Goal: Task Accomplishment & Management: Use online tool/utility

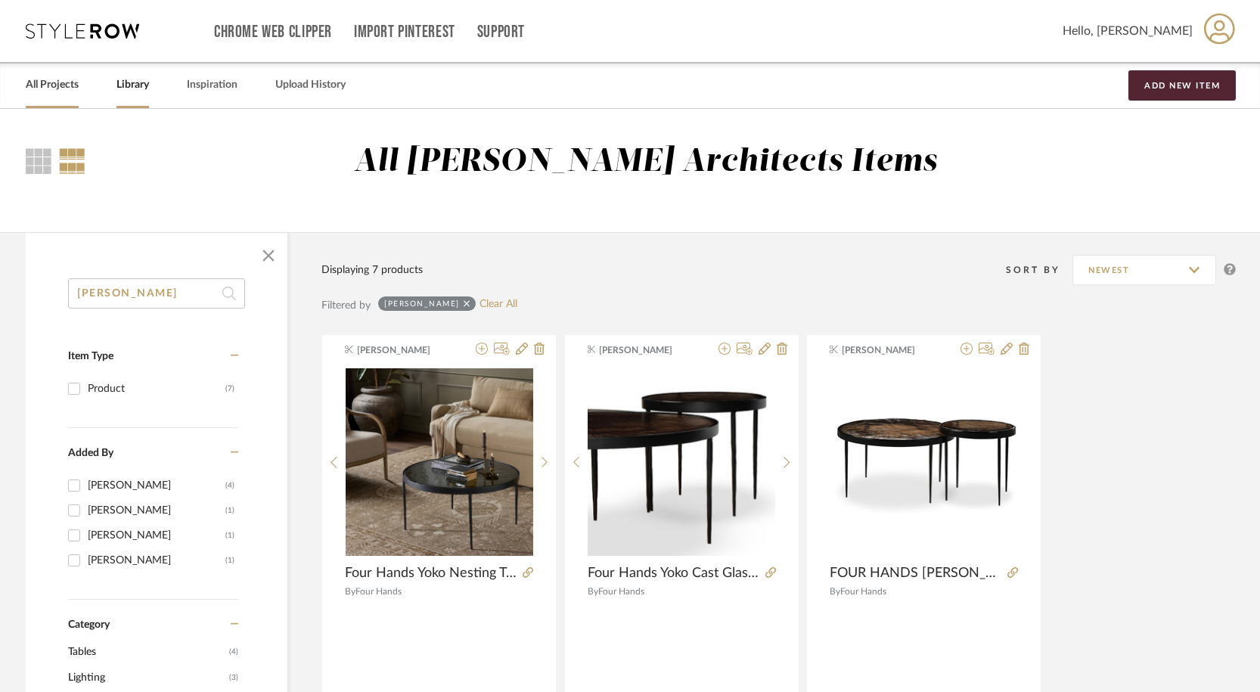
click at [74, 87] on link "All Projects" at bounding box center [52, 85] width 53 height 20
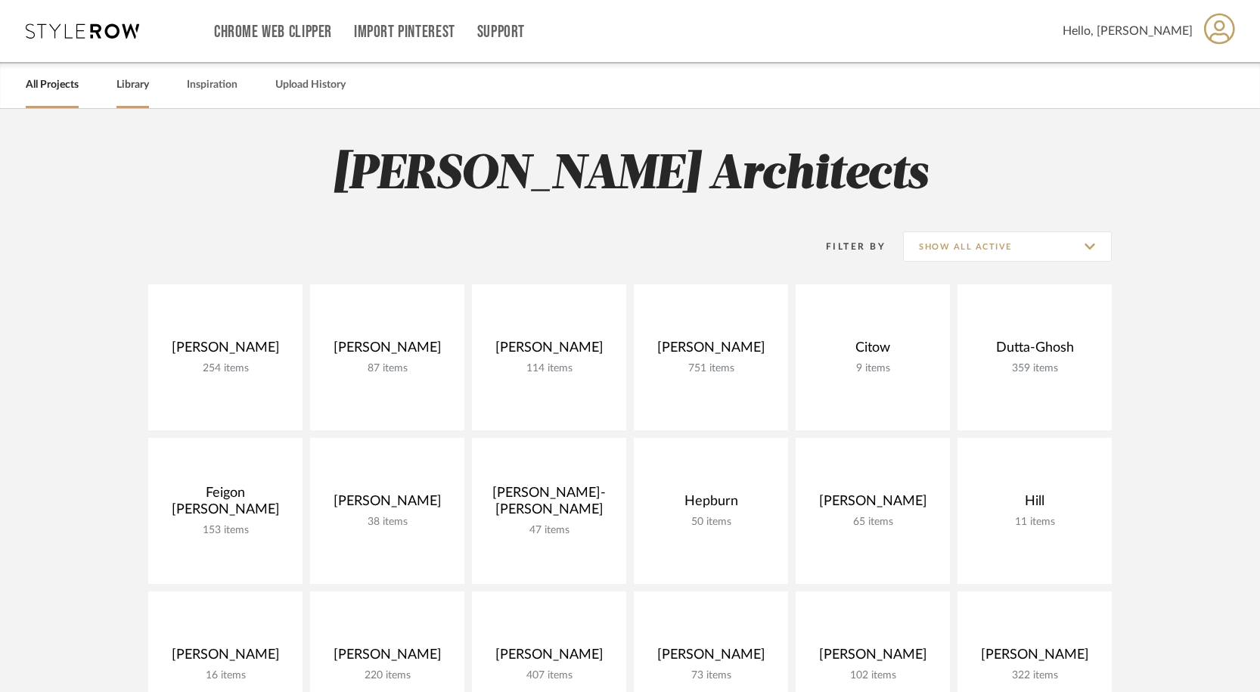
click at [139, 81] on link "Library" at bounding box center [132, 85] width 33 height 20
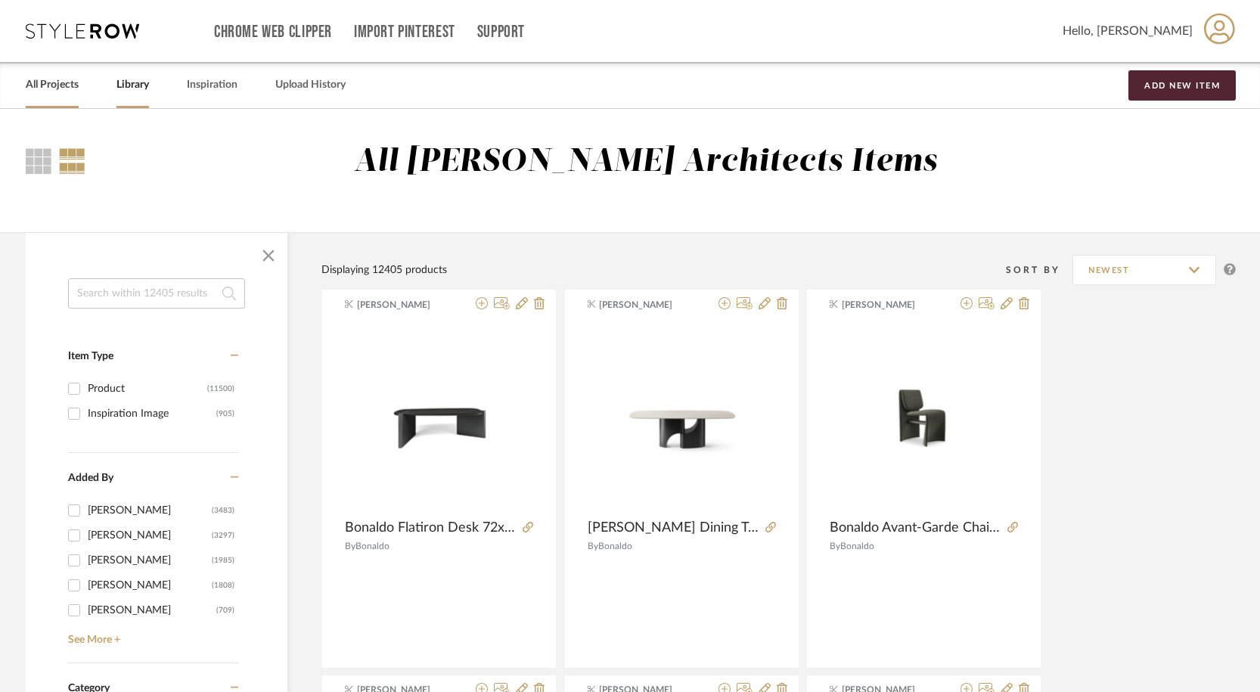
click at [46, 85] on link "All Projects" at bounding box center [52, 85] width 53 height 20
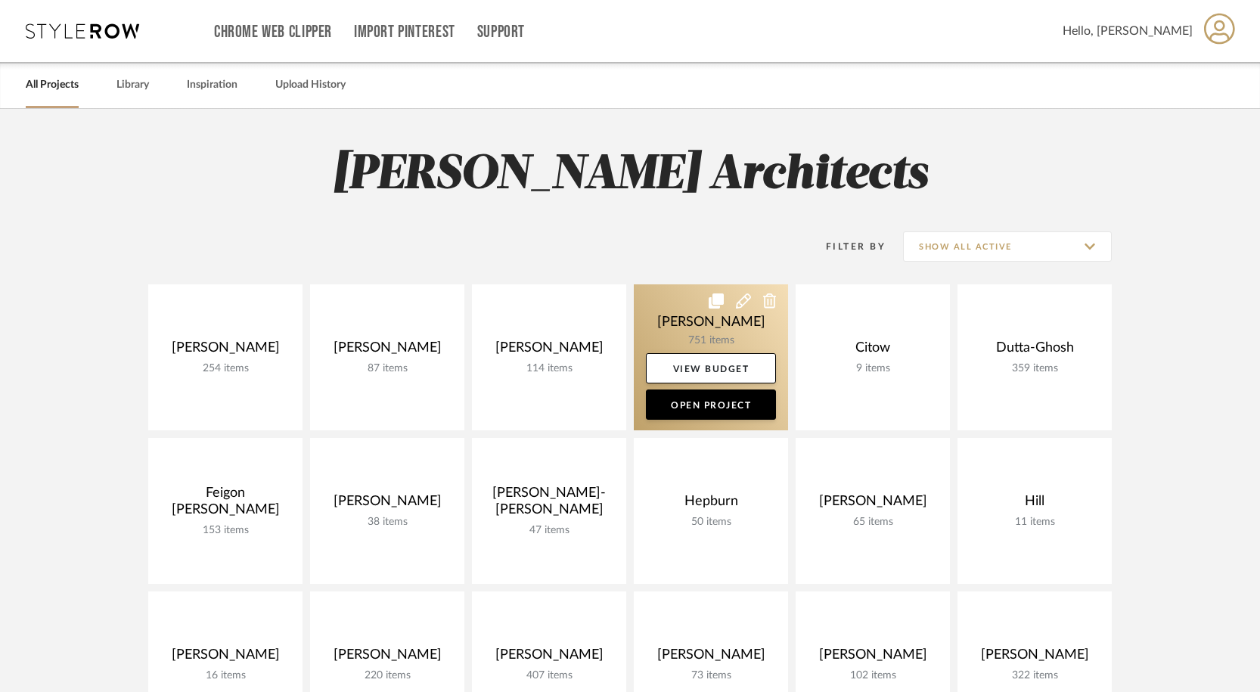
click at [724, 340] on link at bounding box center [711, 357] width 154 height 146
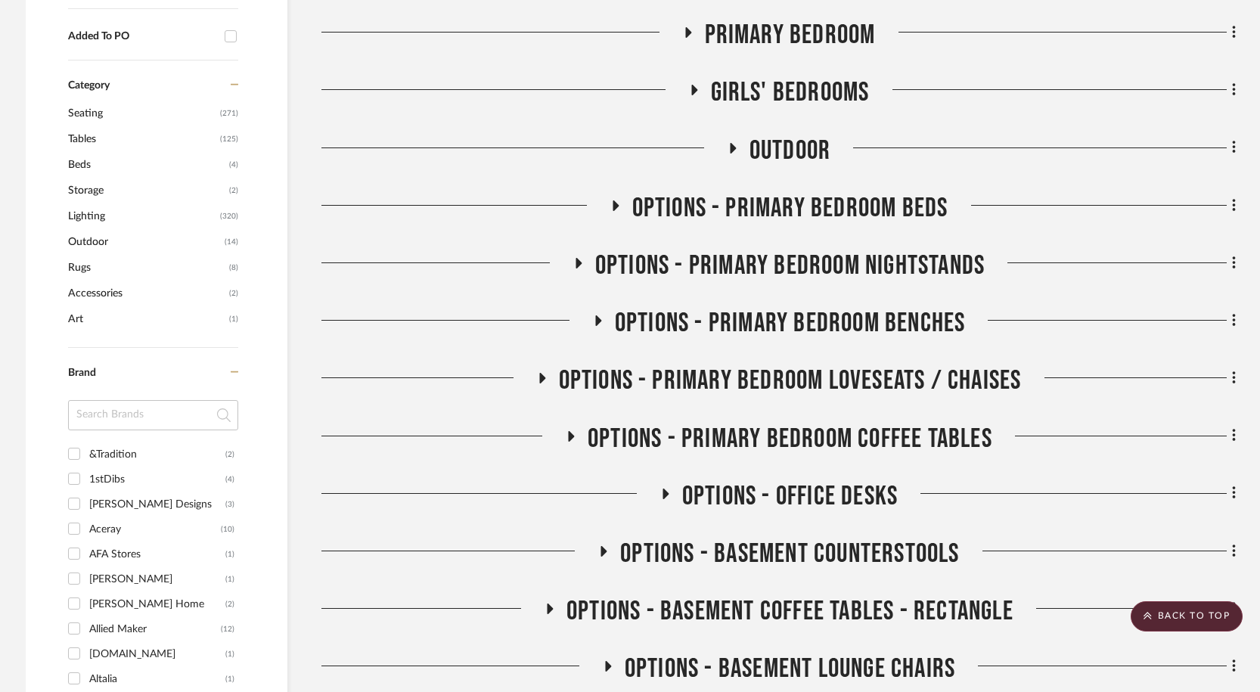
scroll to position [908, 0]
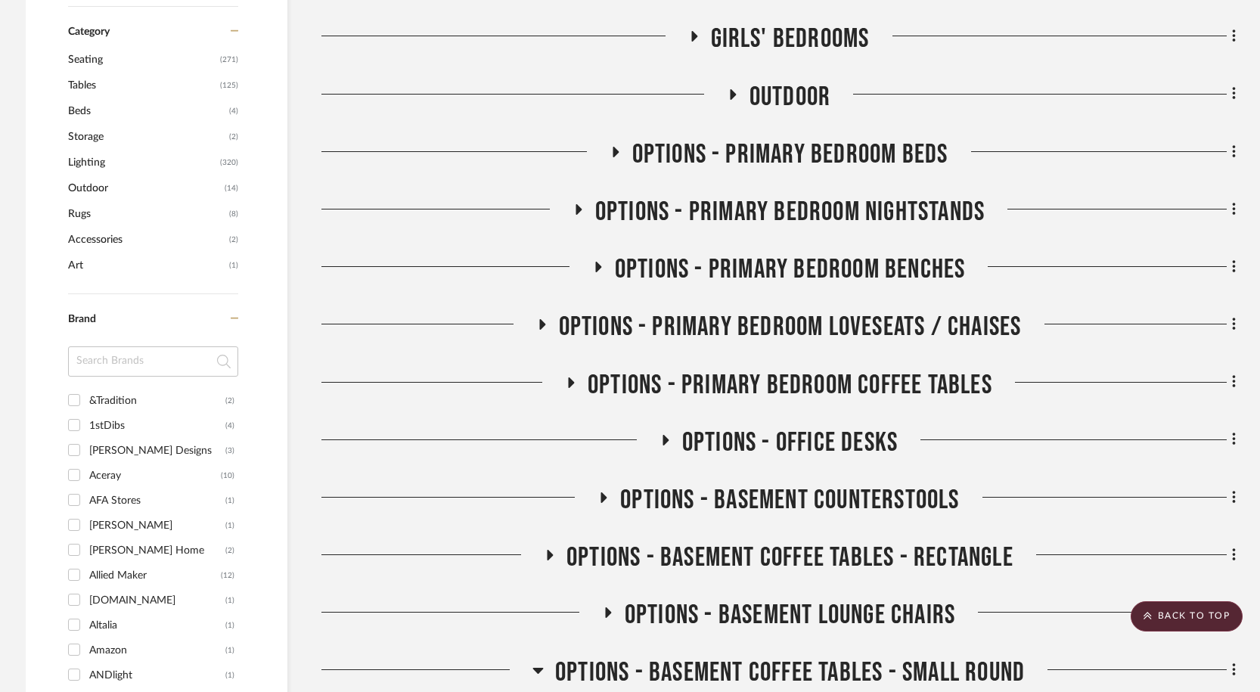
click at [668, 441] on icon at bounding box center [665, 439] width 18 height 11
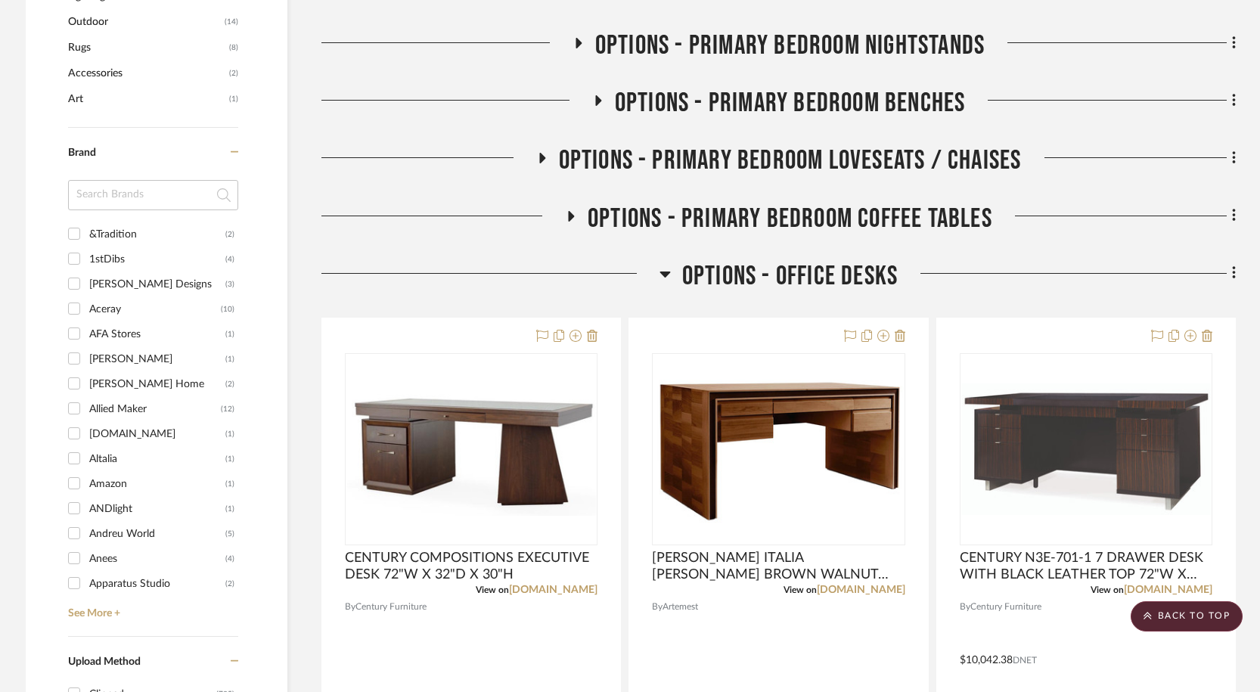
scroll to position [1082, 0]
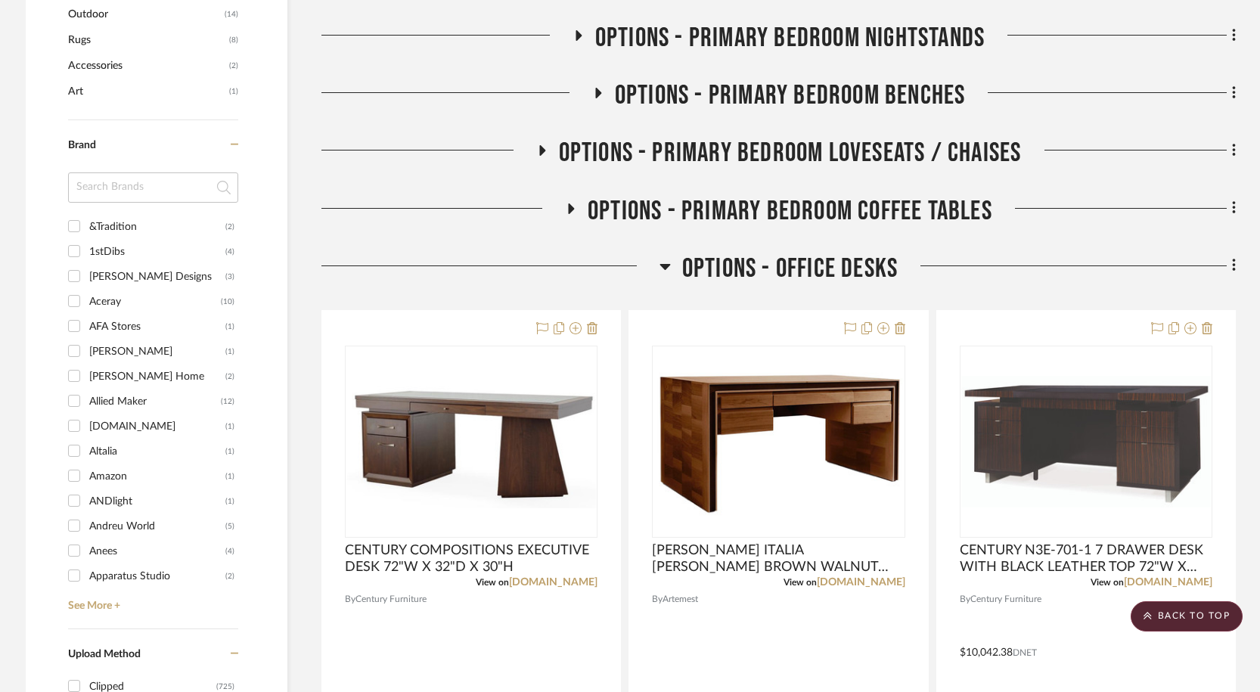
click at [663, 268] on icon at bounding box center [664, 267] width 11 height 6
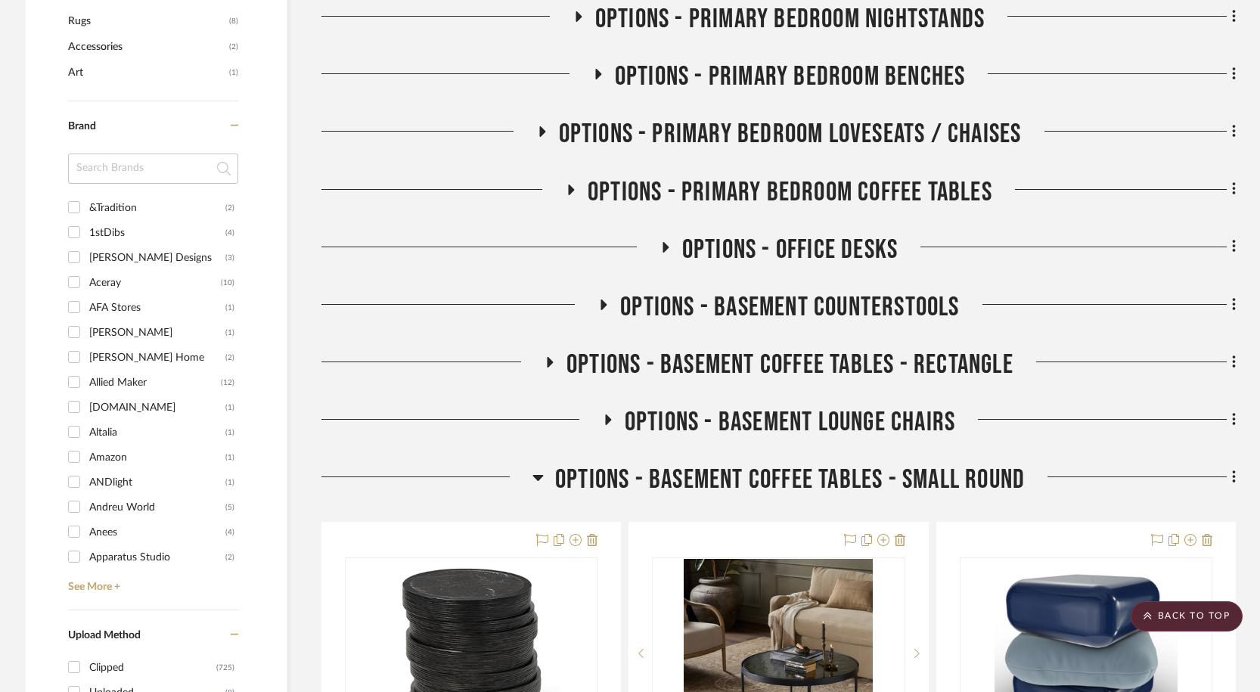
scroll to position [1109, 0]
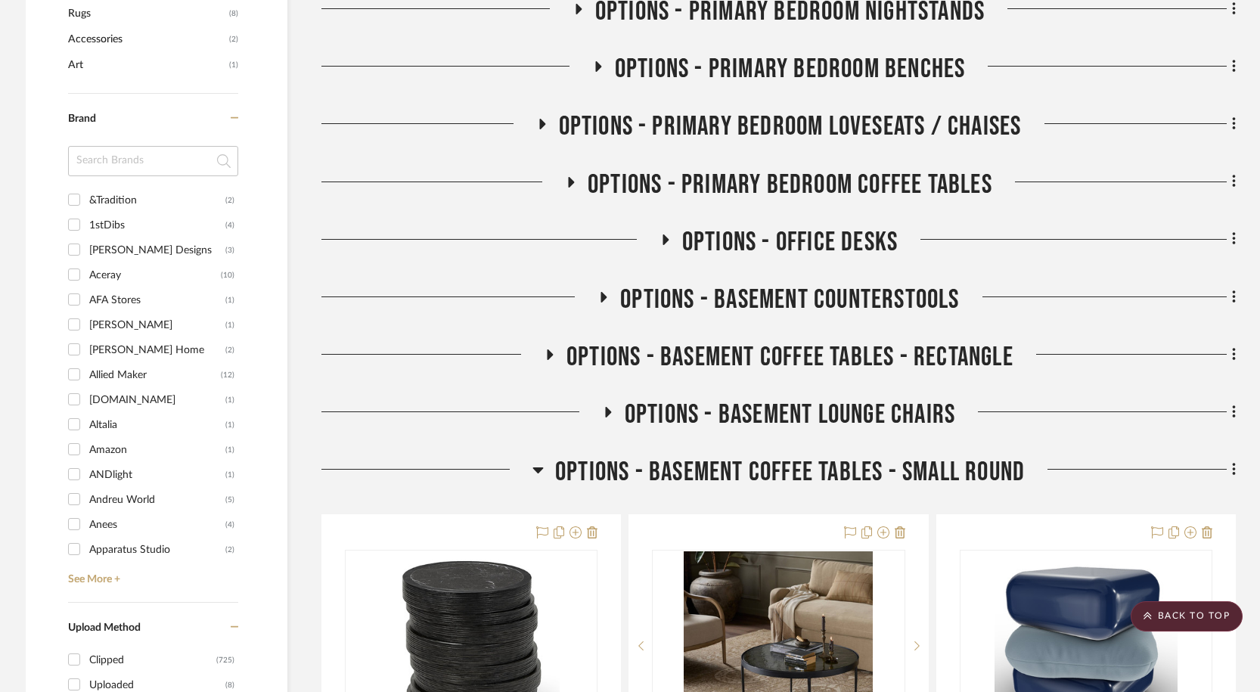
click at [594, 296] on icon at bounding box center [603, 296] width 18 height 11
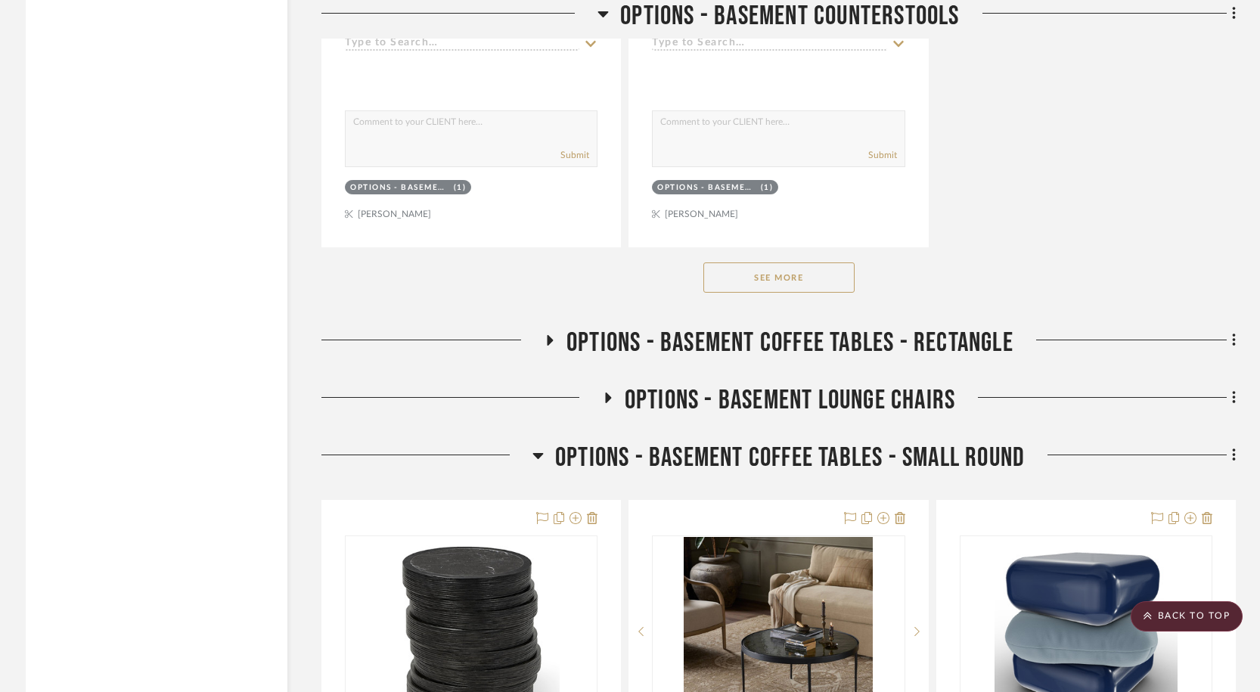
scroll to position [3243, 0]
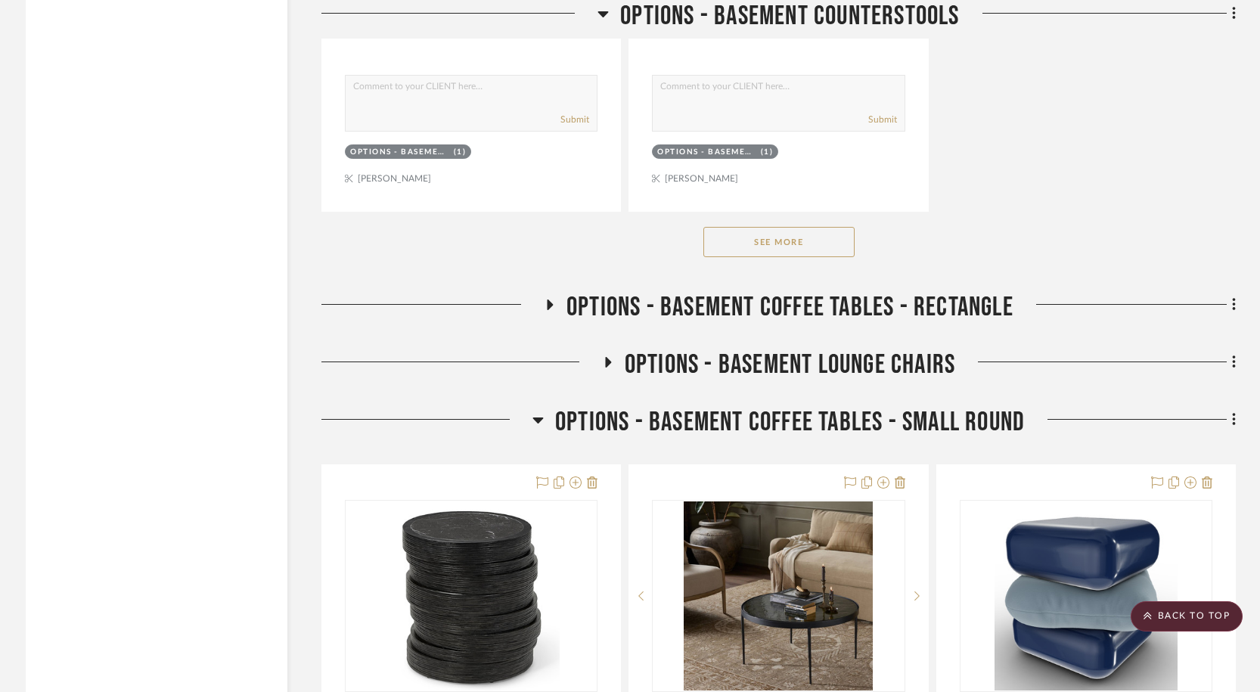
click at [550, 302] on icon at bounding box center [550, 304] width 18 height 11
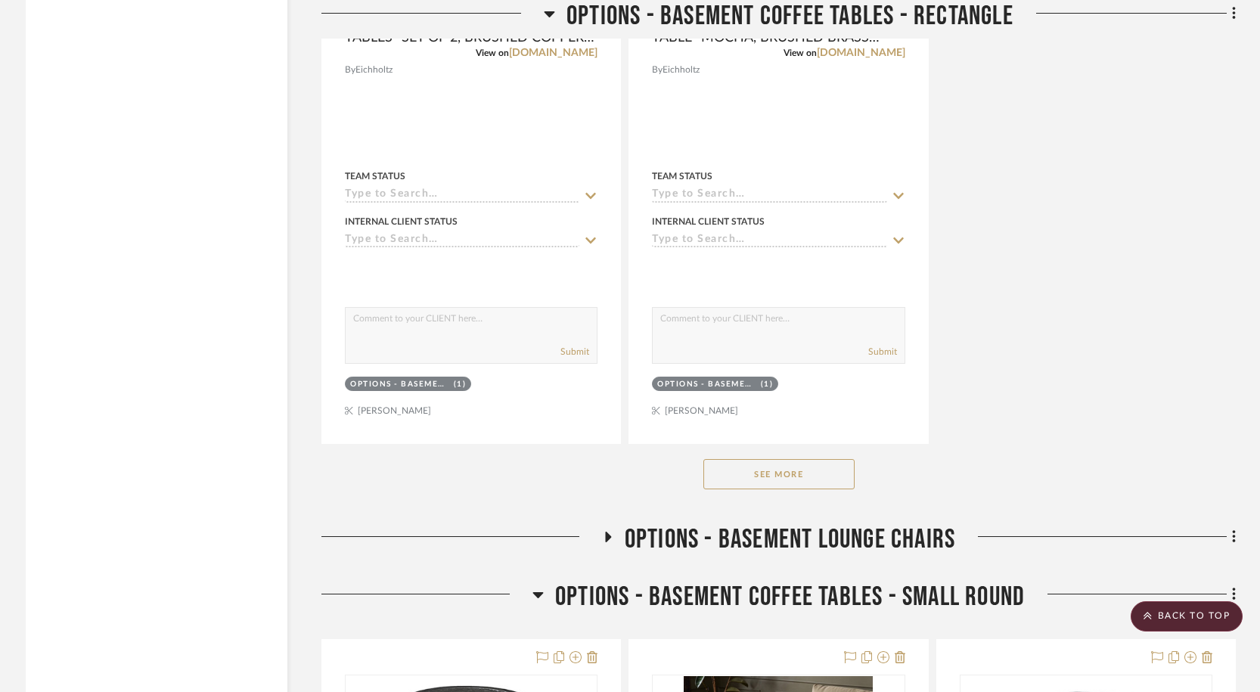
scroll to position [5195, 0]
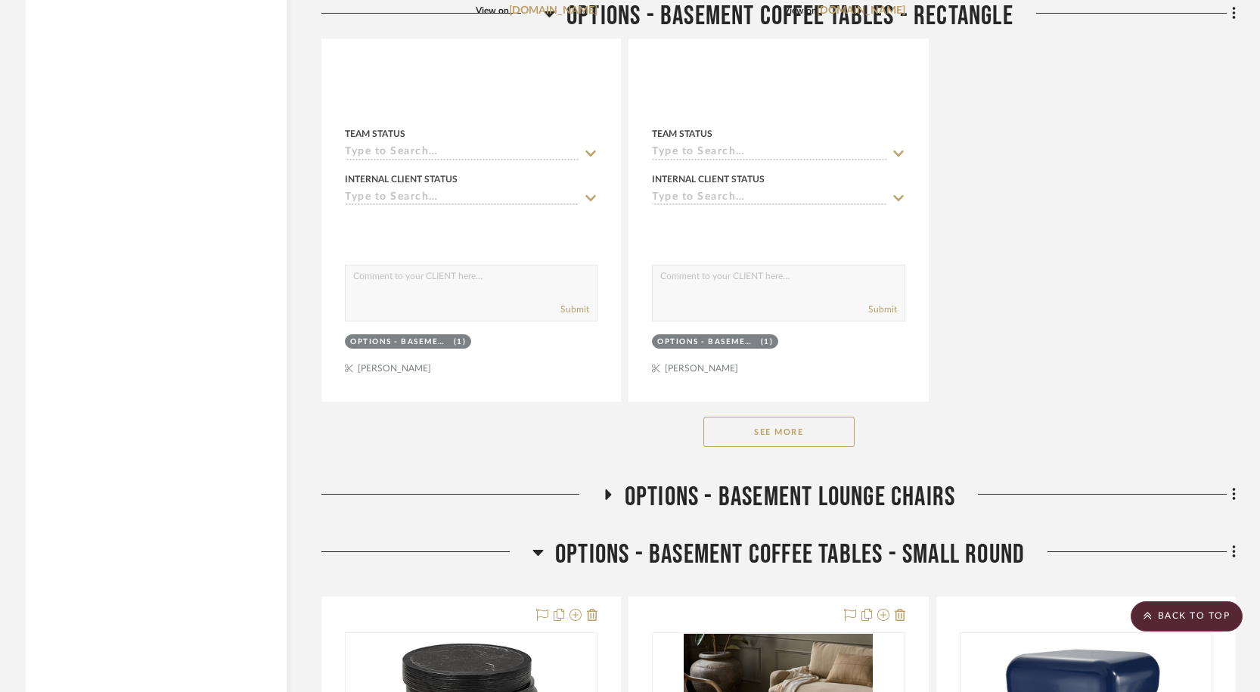
click at [740, 436] on button "See More" at bounding box center [778, 432] width 151 height 30
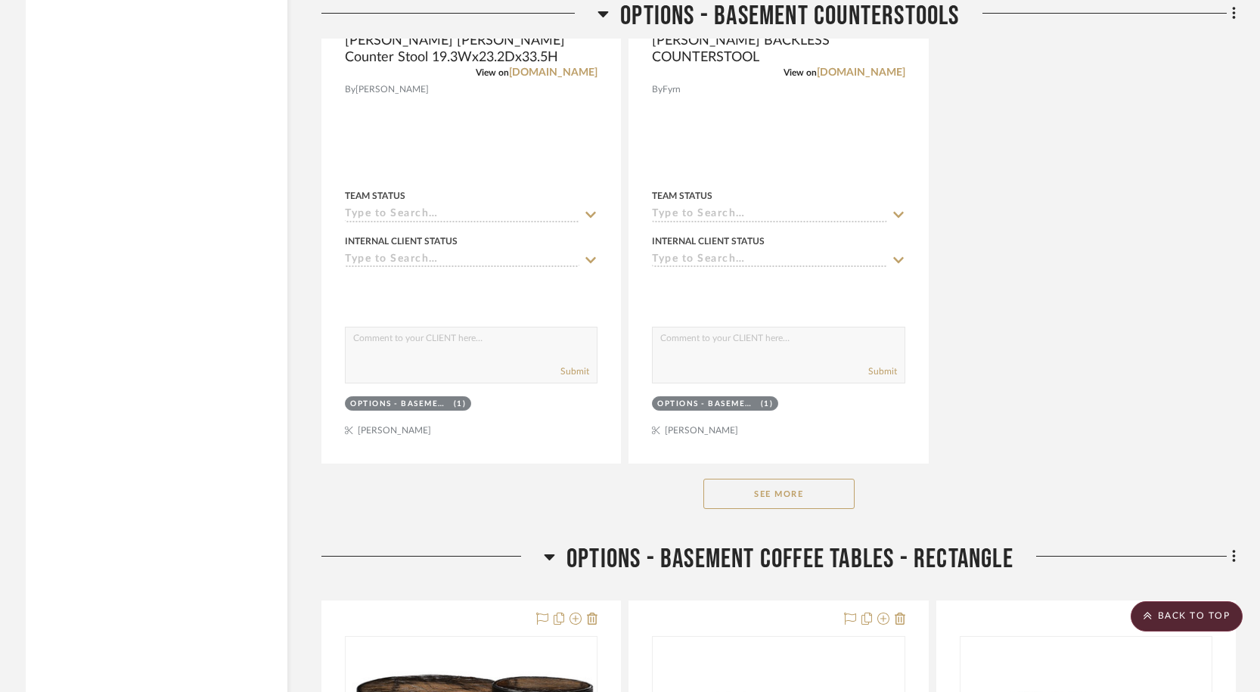
scroll to position [2989, 0]
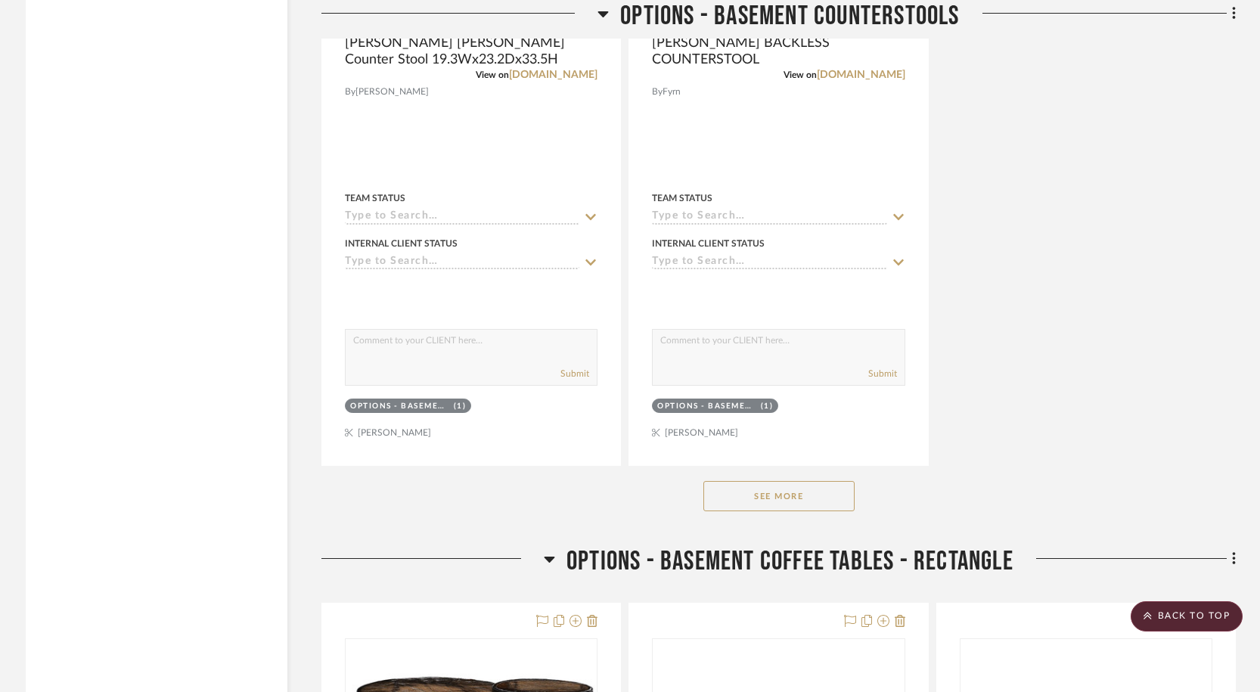
click at [768, 492] on button "See More" at bounding box center [778, 496] width 151 height 30
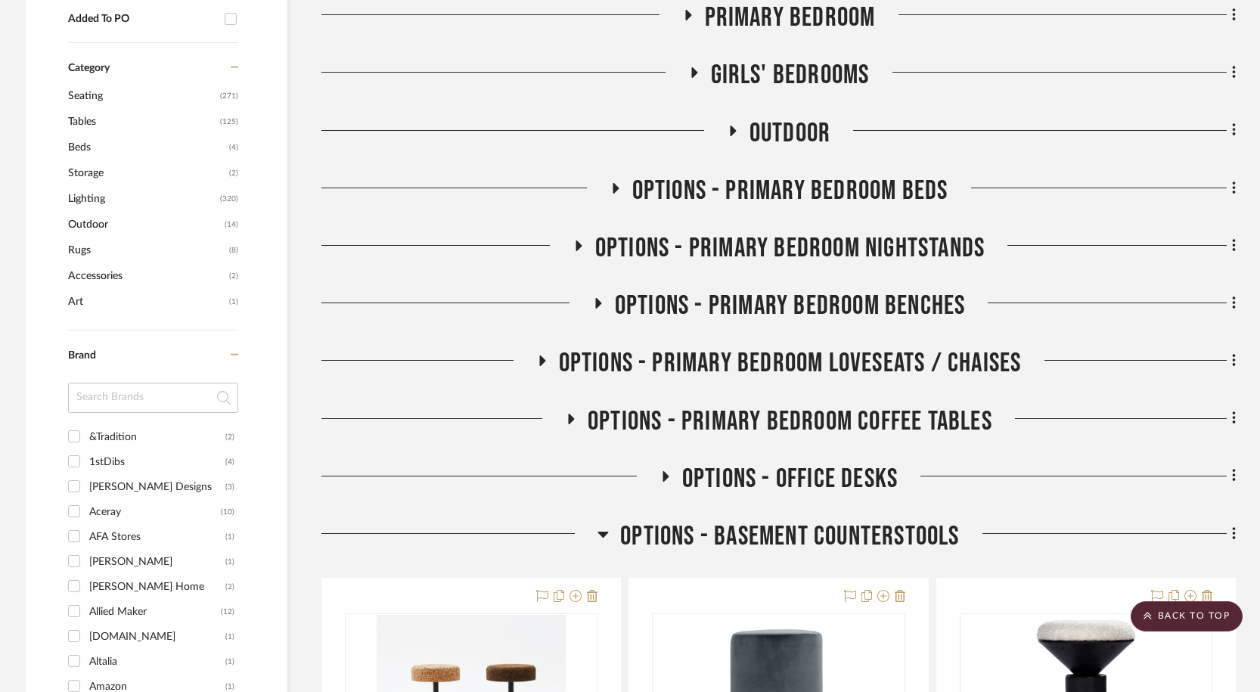
scroll to position [797, 0]
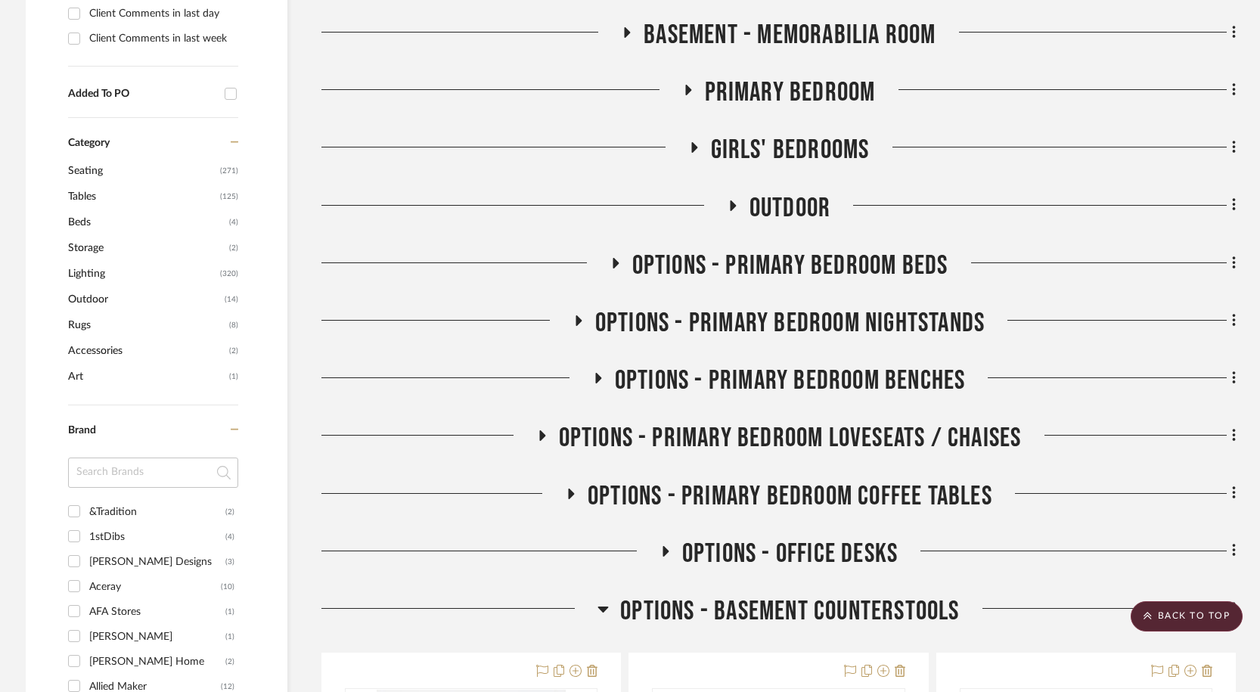
click at [663, 557] on icon at bounding box center [665, 550] width 18 height 11
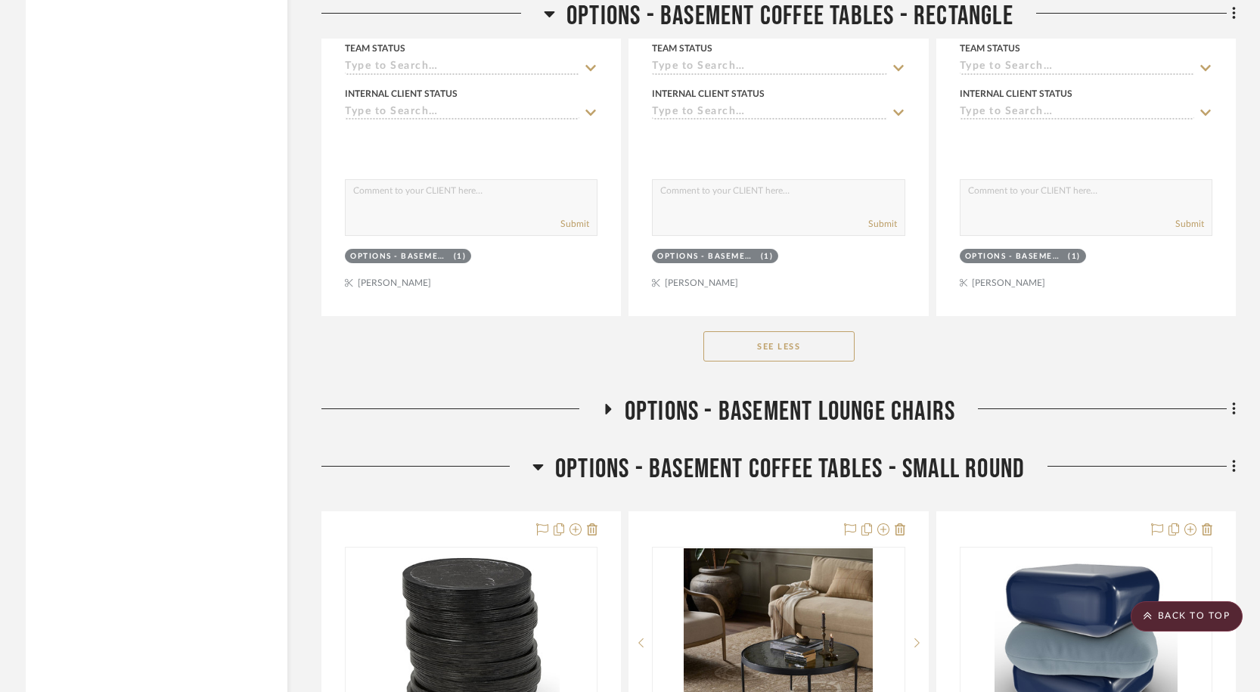
scroll to position [7373, 0]
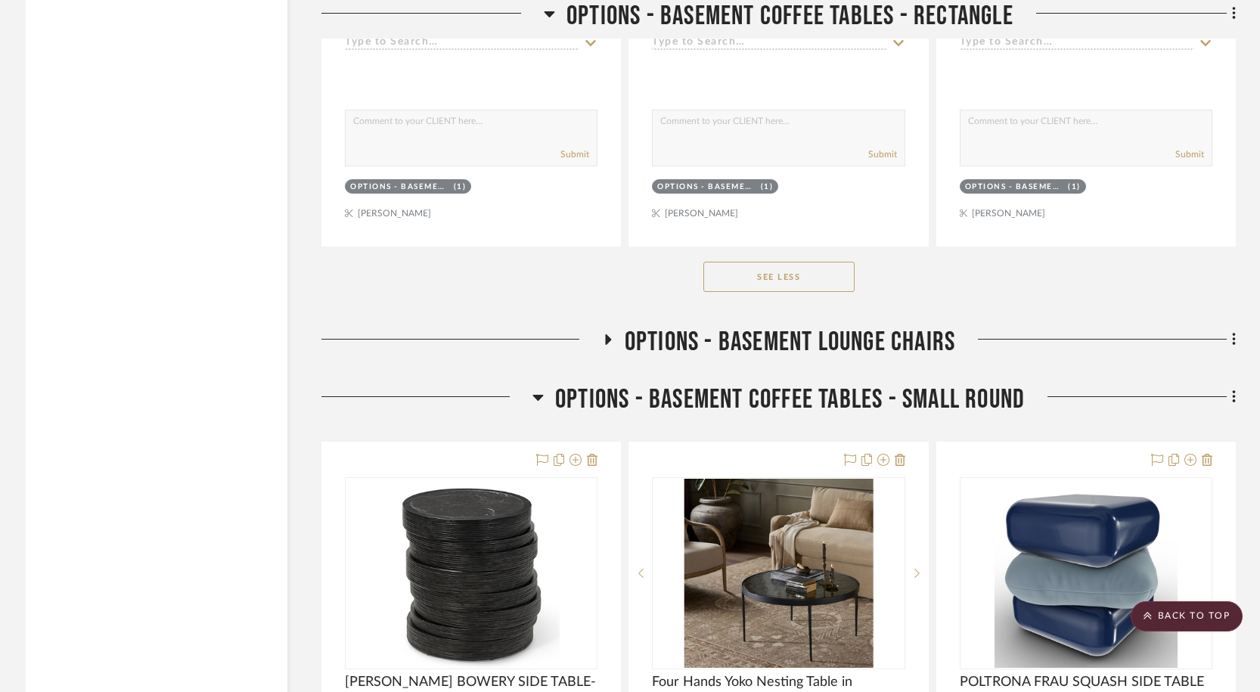
click at [613, 339] on icon at bounding box center [607, 339] width 18 height 11
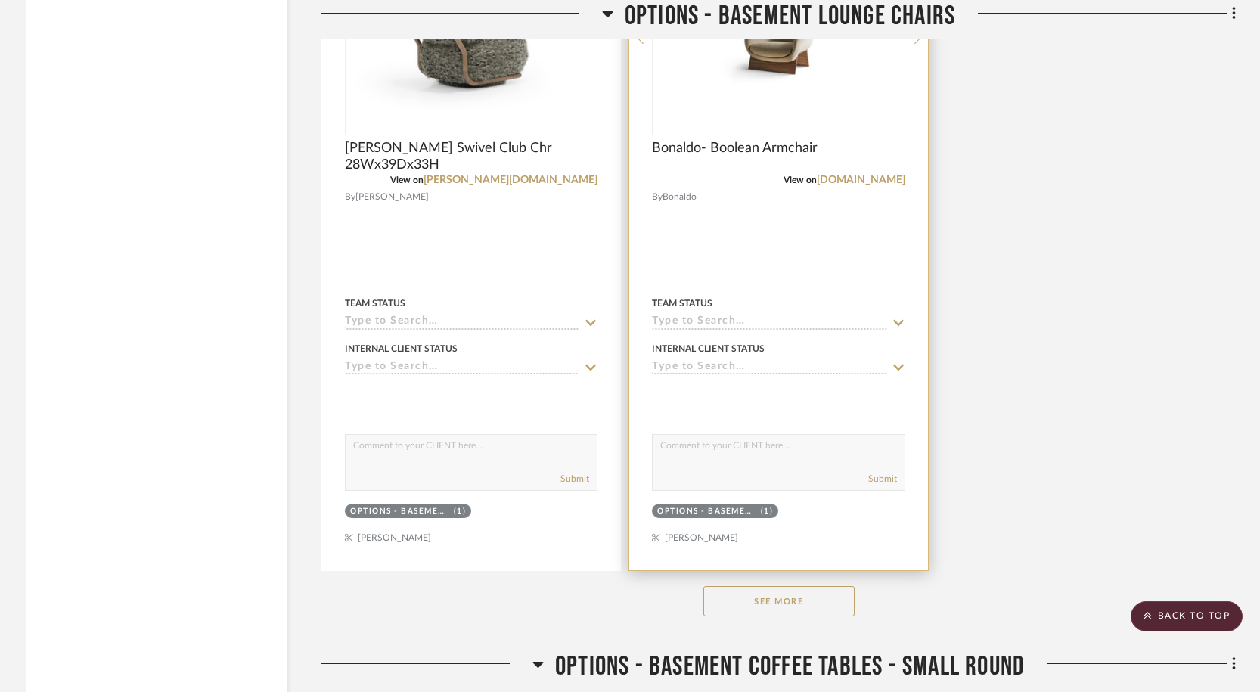
scroll to position [9192, 0]
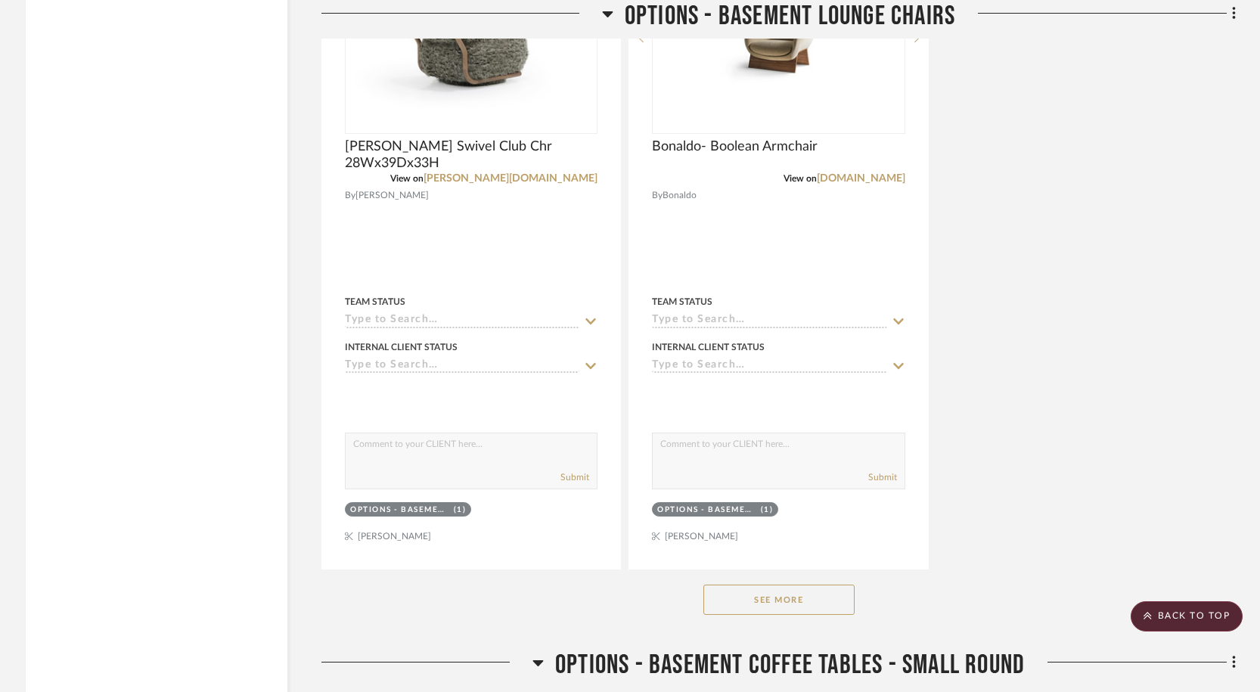
click at [836, 585] on button "See More" at bounding box center [778, 600] width 151 height 30
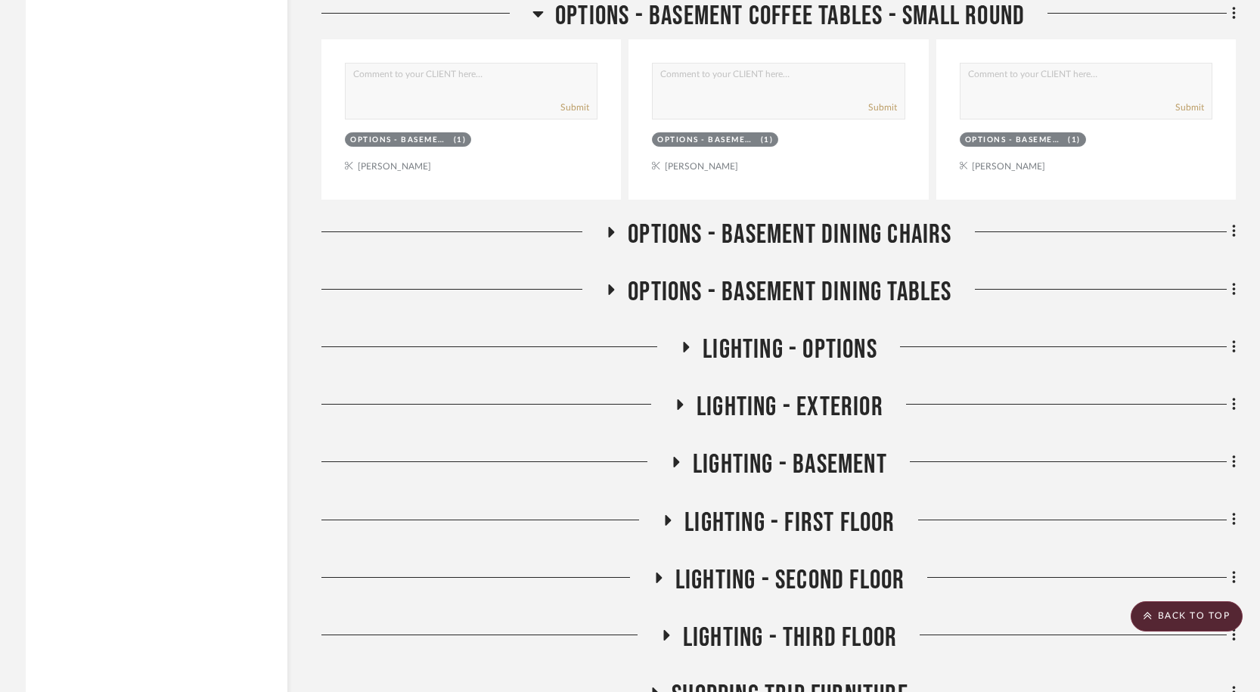
scroll to position [13719, 0]
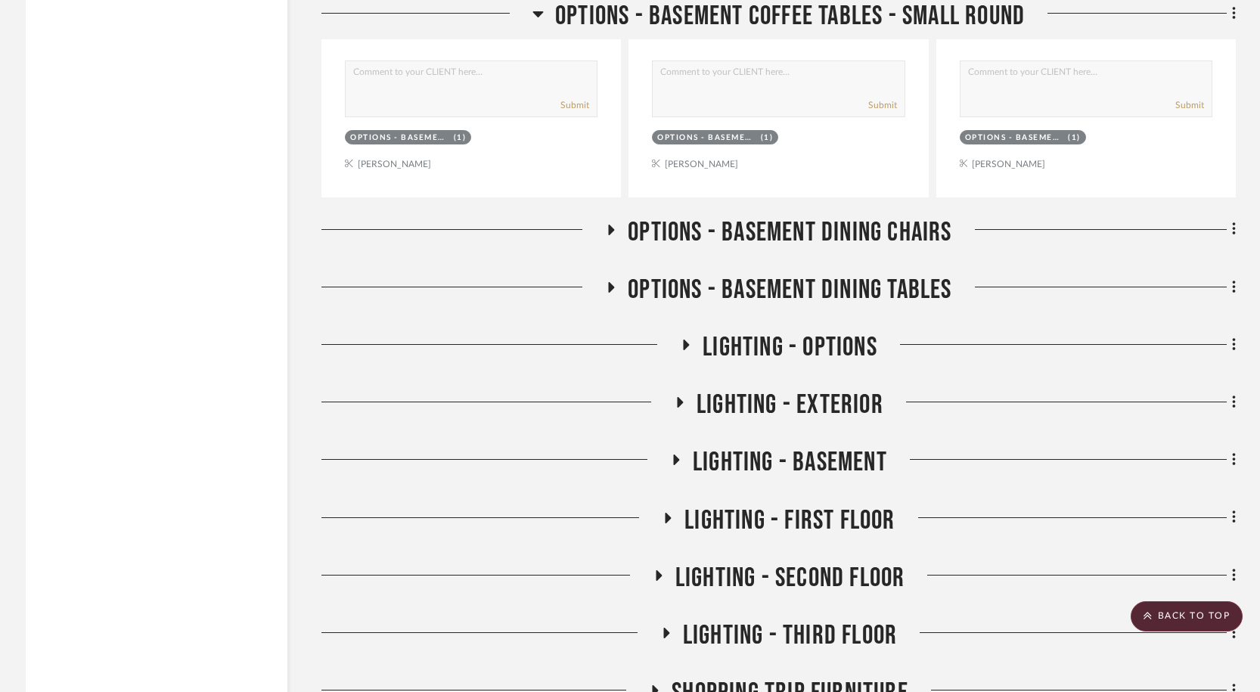
click at [612, 223] on h3 "OPTIONS - BASEMENT DINING CHAIRS" at bounding box center [778, 232] width 346 height 33
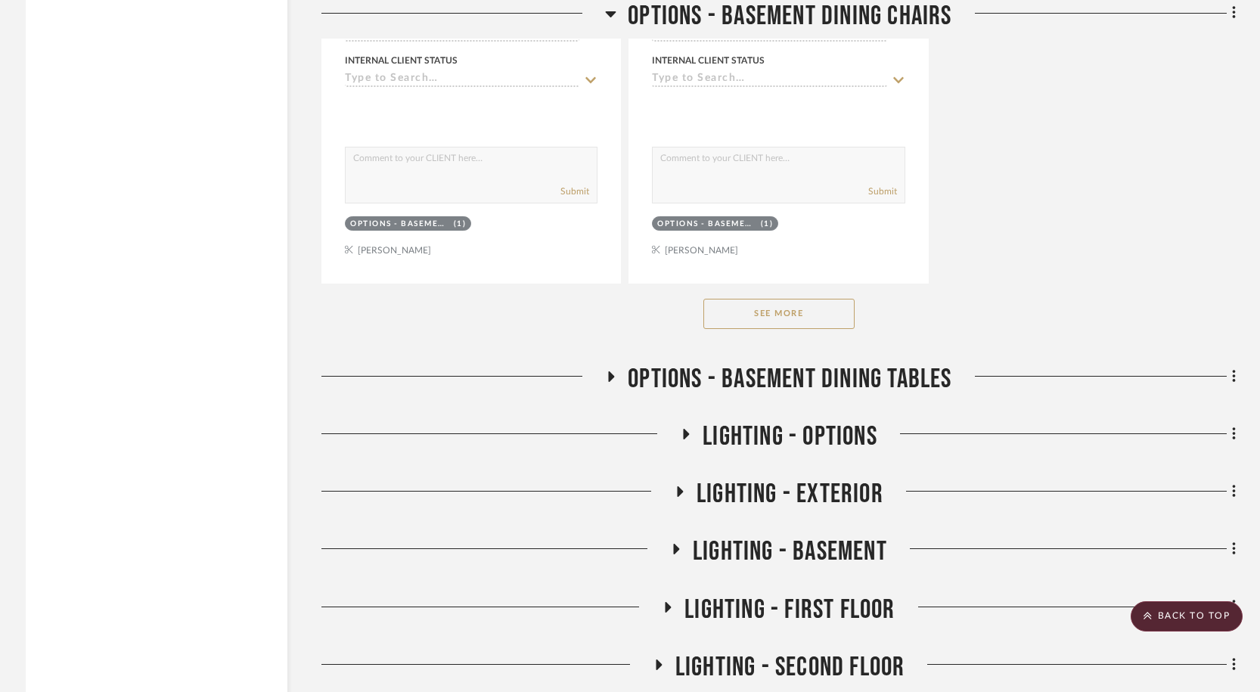
scroll to position [15782, 0]
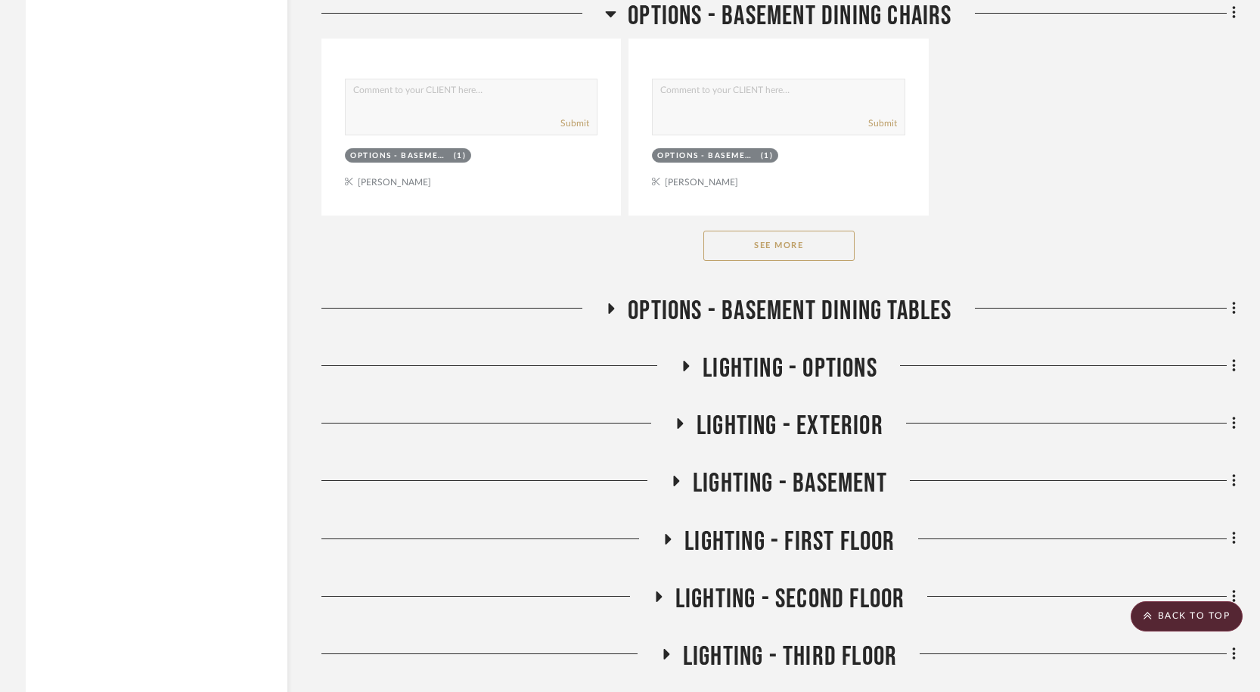
click at [610, 314] on icon at bounding box center [611, 307] width 18 height 11
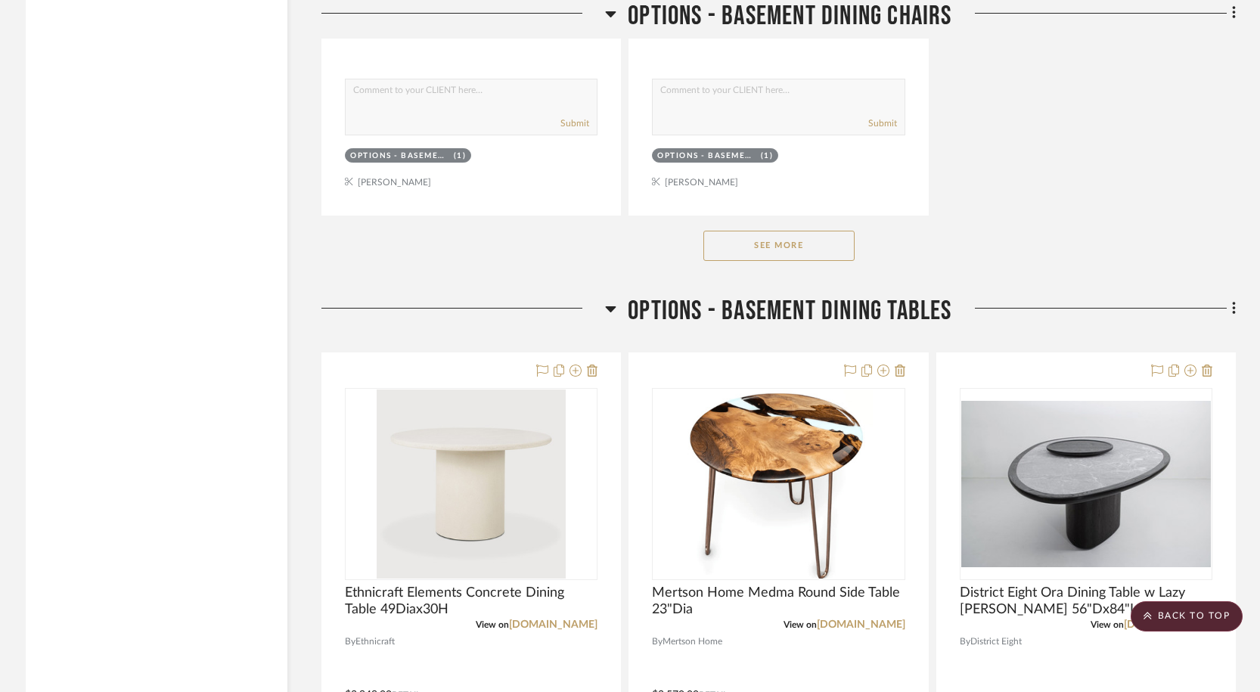
click at [750, 241] on button "See More" at bounding box center [778, 246] width 151 height 30
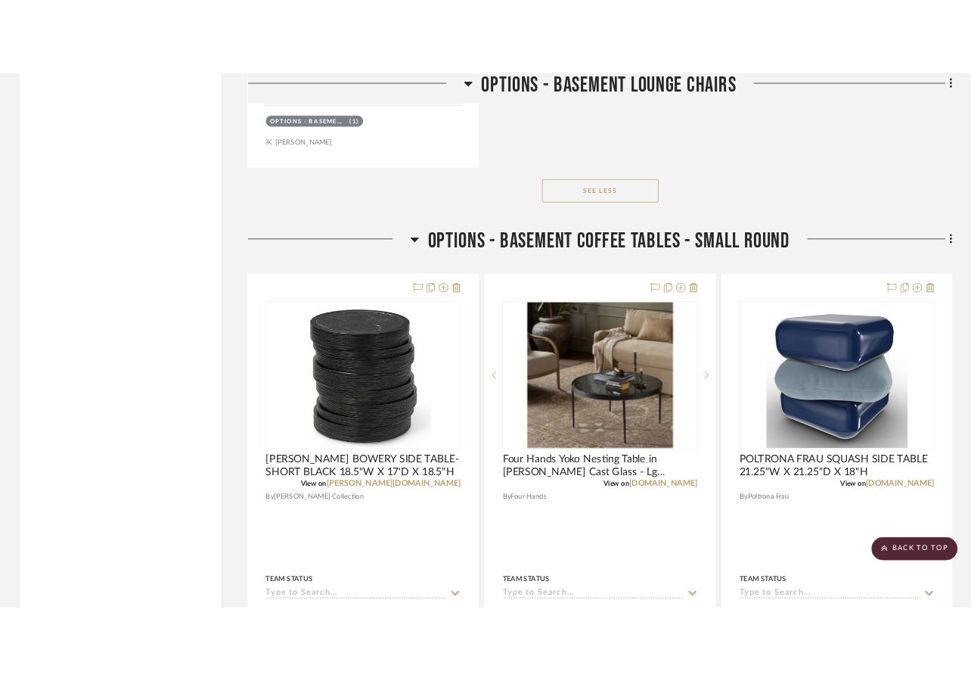
scroll to position [12992, 0]
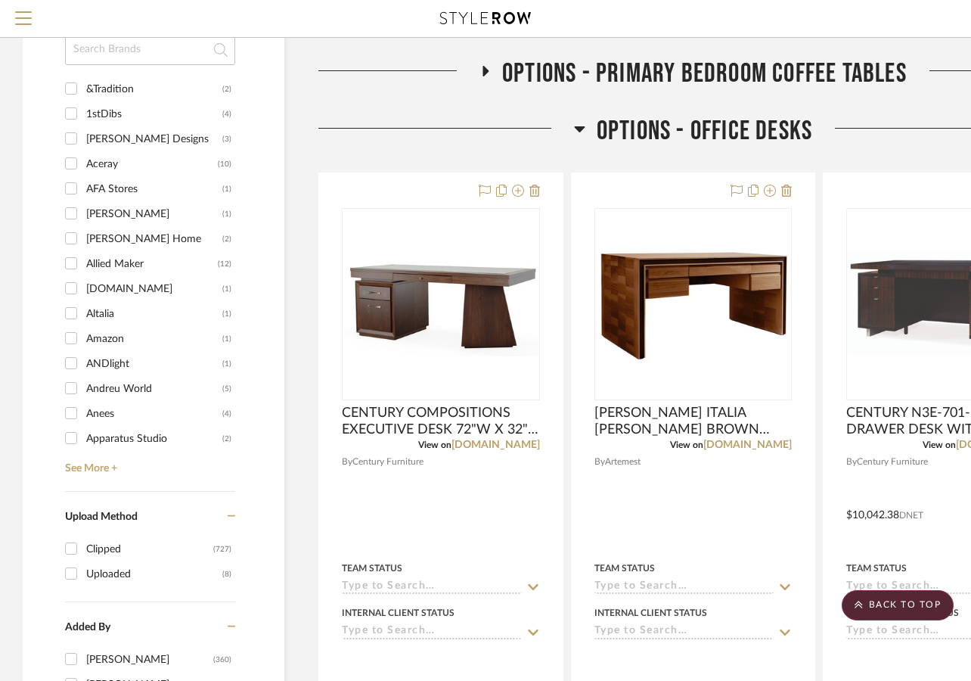
scroll to position [1149, 0]
click at [580, 129] on icon at bounding box center [579, 129] width 11 height 6
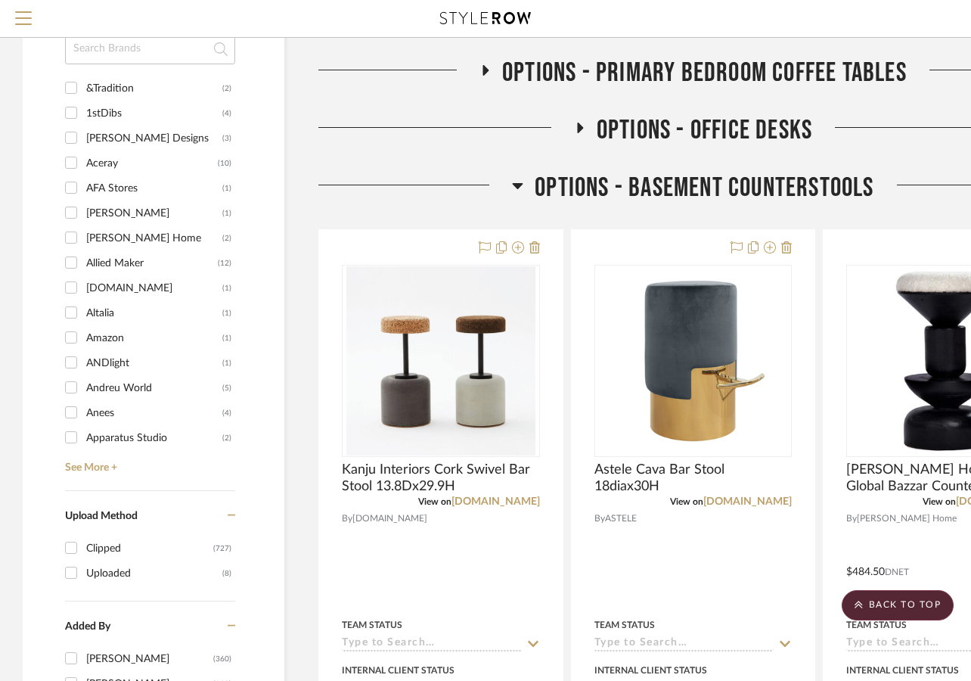
click at [512, 187] on icon at bounding box center [517, 185] width 11 height 18
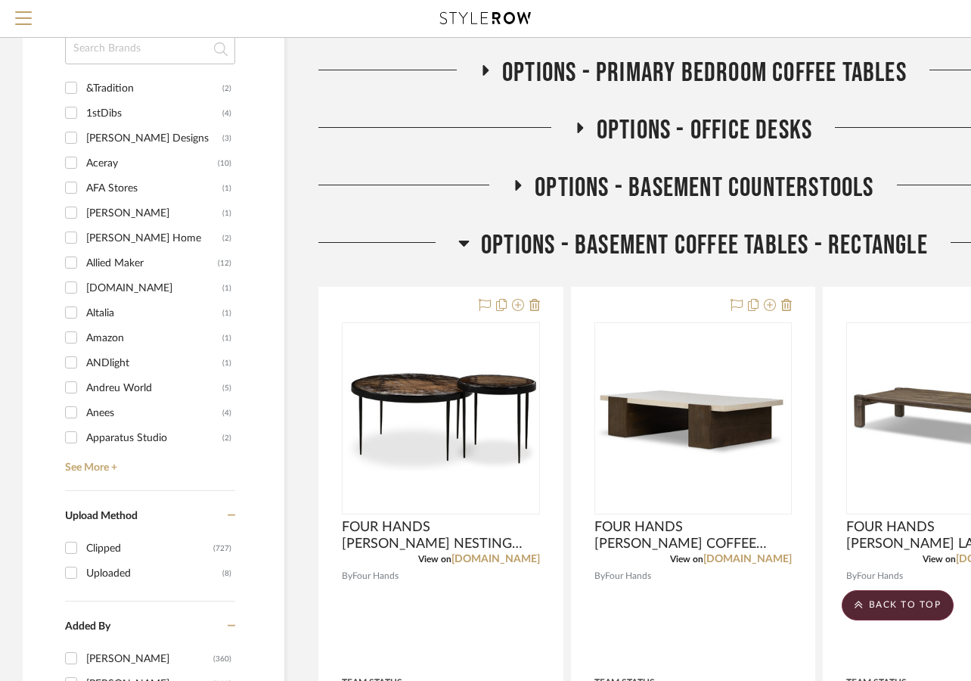
click at [464, 242] on icon at bounding box center [464, 243] width 11 height 6
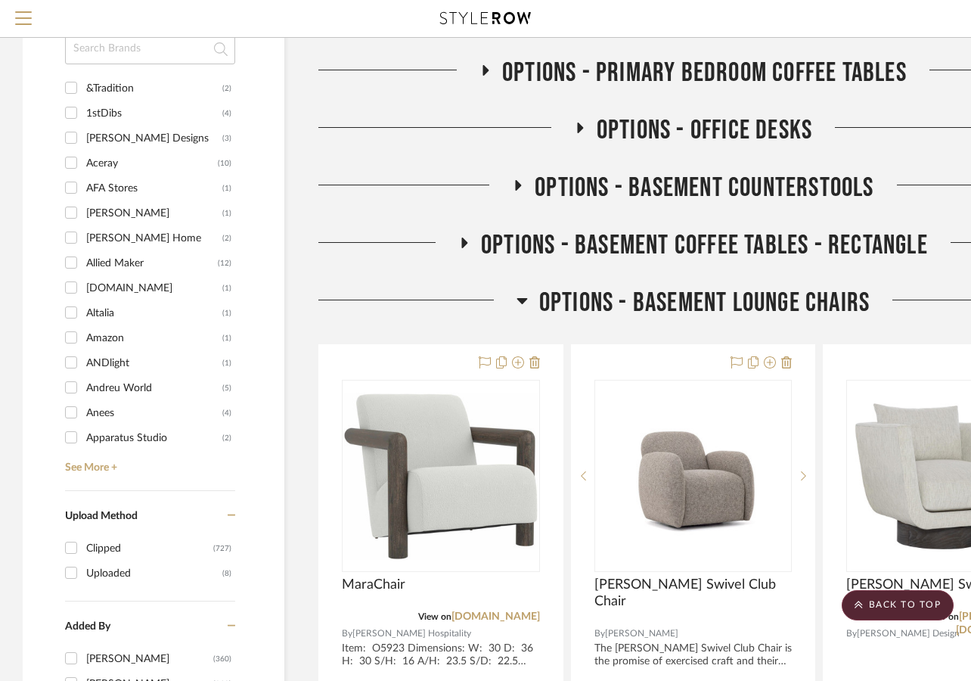
click at [521, 308] on icon at bounding box center [522, 300] width 11 height 18
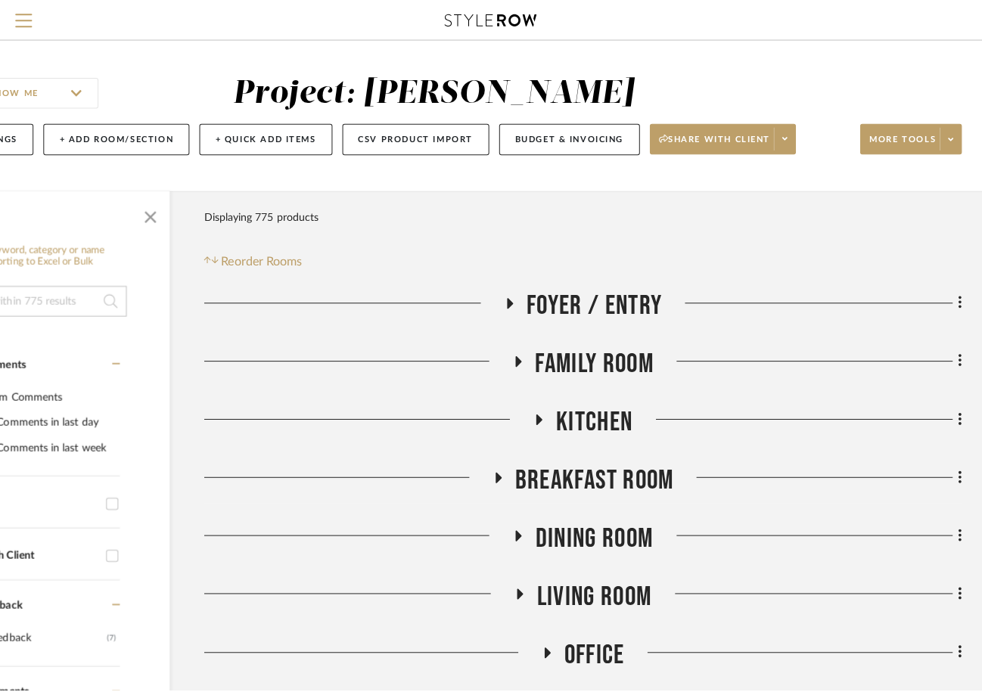
scroll to position [0, 0]
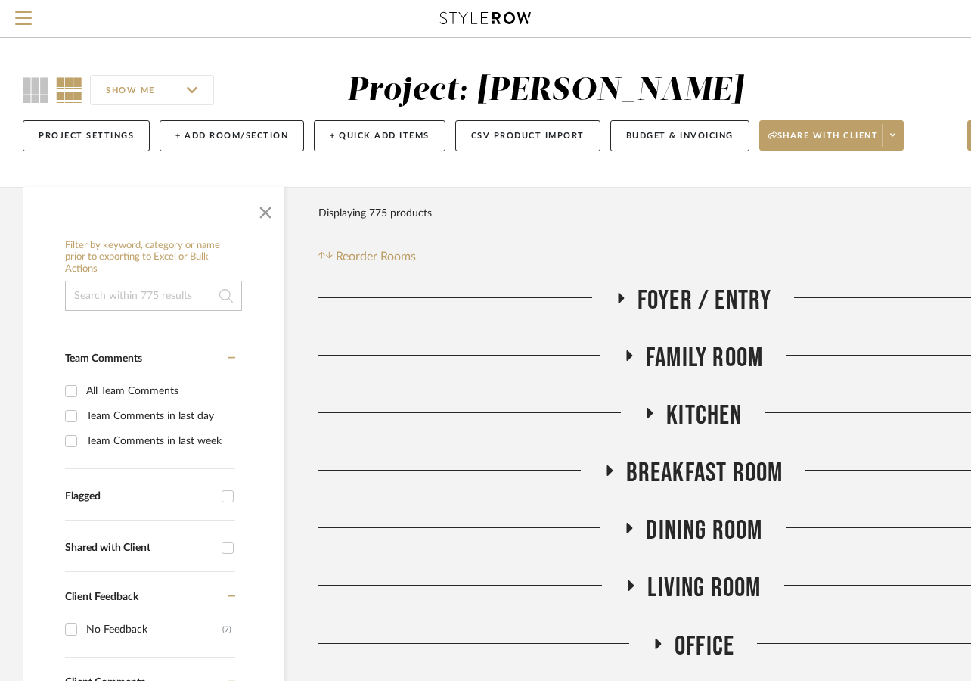
click at [126, 302] on input at bounding box center [153, 296] width 177 height 30
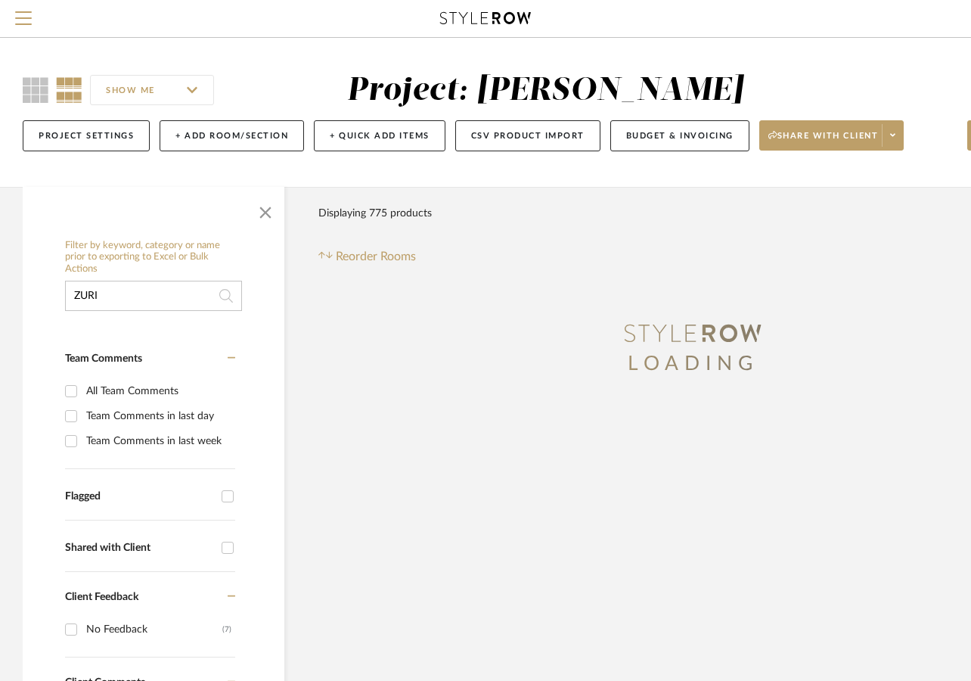
type input "ZURI"
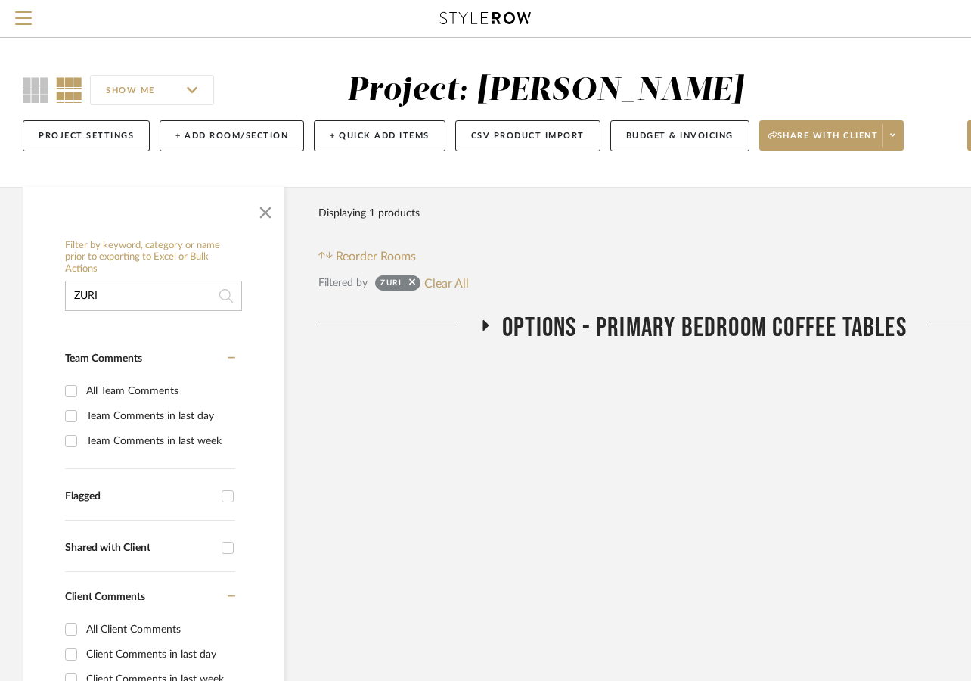
click at [483, 327] on icon at bounding box center [486, 325] width 6 height 11
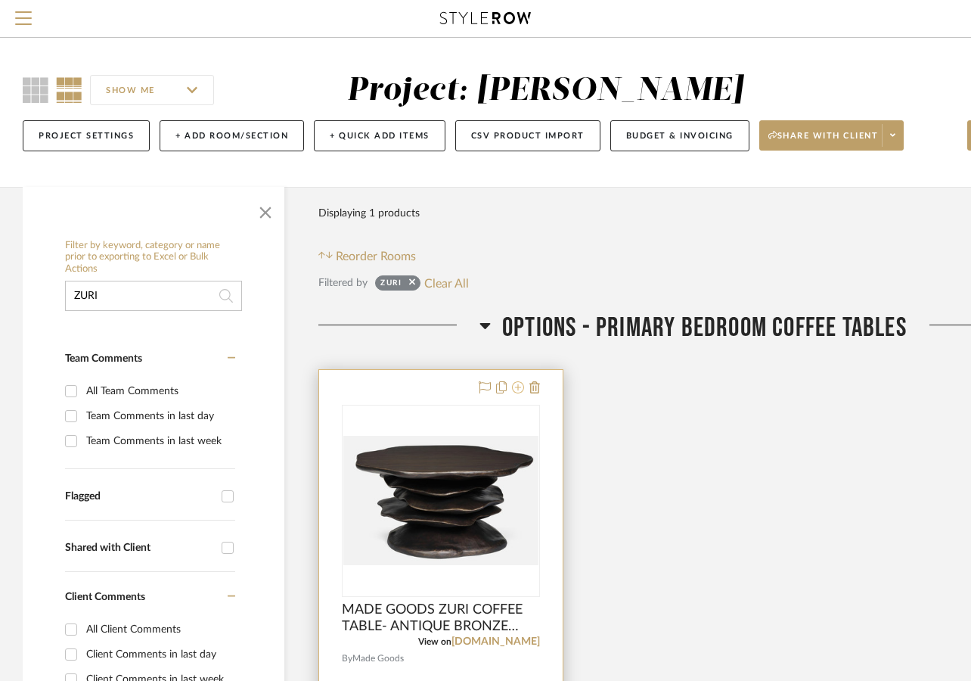
click at [520, 388] on icon at bounding box center [518, 387] width 12 height 12
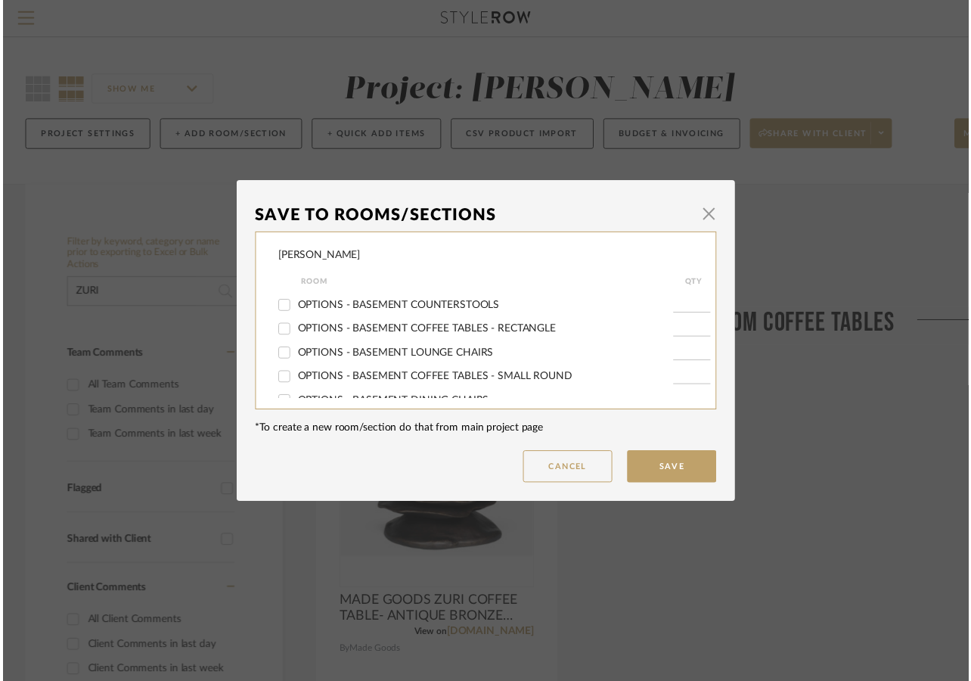
scroll to position [439, 0]
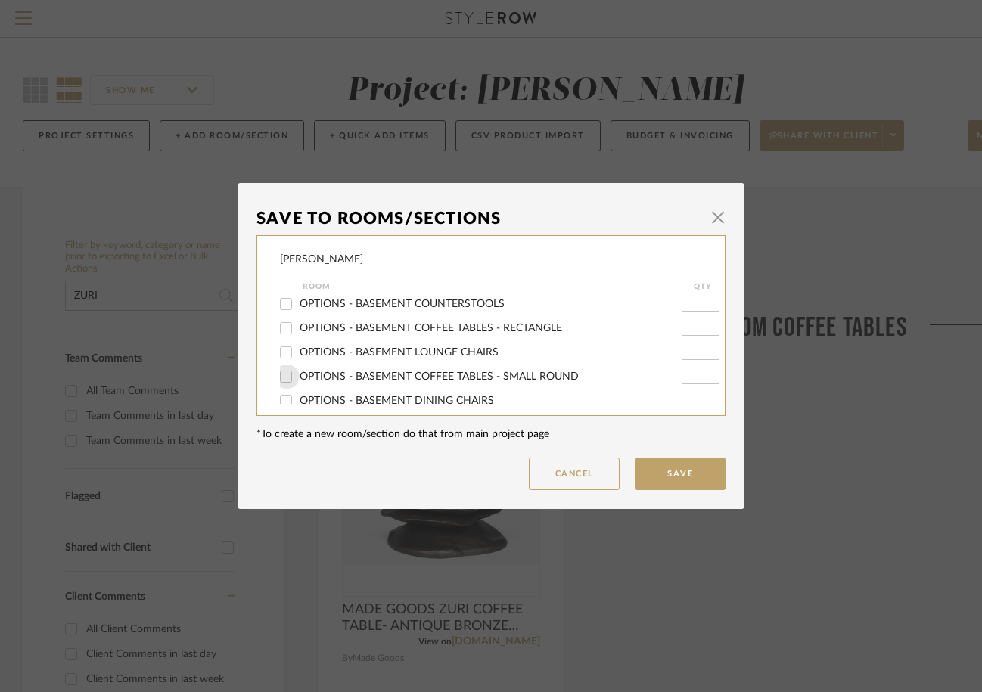
click at [285, 371] on input "OPTIONS - BASEMENT COFFEE TABLES - SMALL ROUND" at bounding box center [286, 376] width 24 height 24
checkbox input "true"
type input "1"
click at [693, 481] on button "Save" at bounding box center [679, 474] width 91 height 33
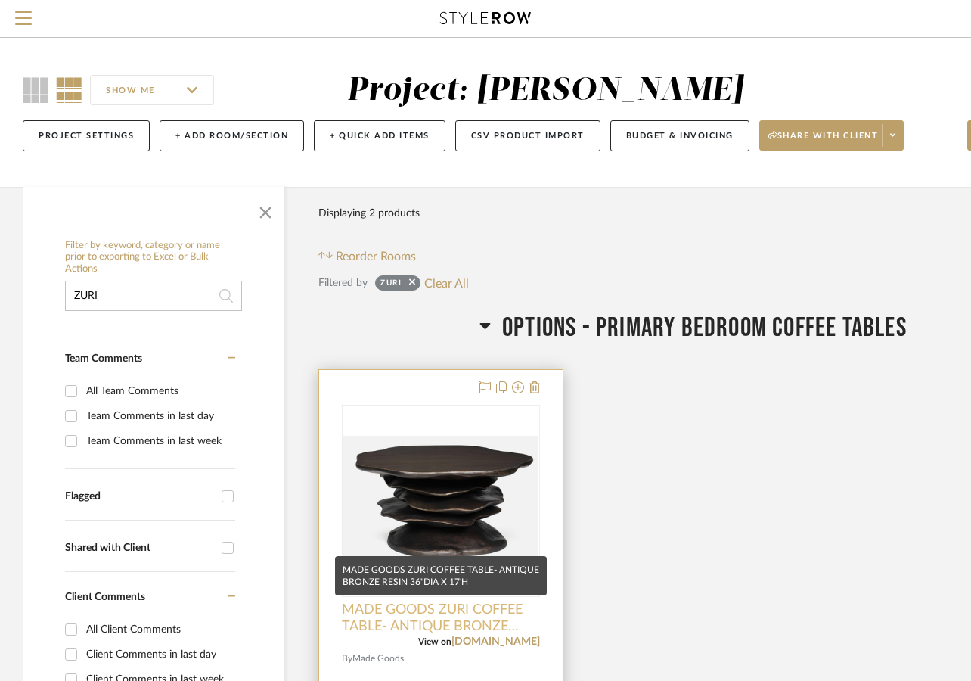
click at [504, 625] on span "MADE GOODS ZURI COFFEE TABLE- ANTIQUE BRONZE RESIN 36"DIA X 17'H" at bounding box center [441, 617] width 198 height 33
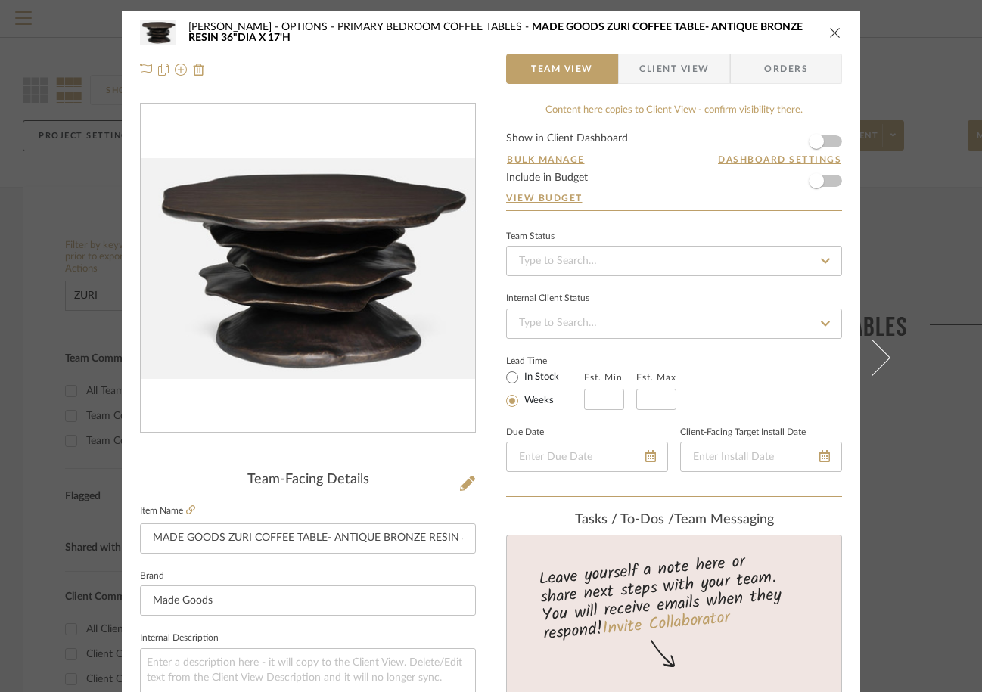
click at [835, 26] on icon "close" at bounding box center [835, 32] width 12 height 12
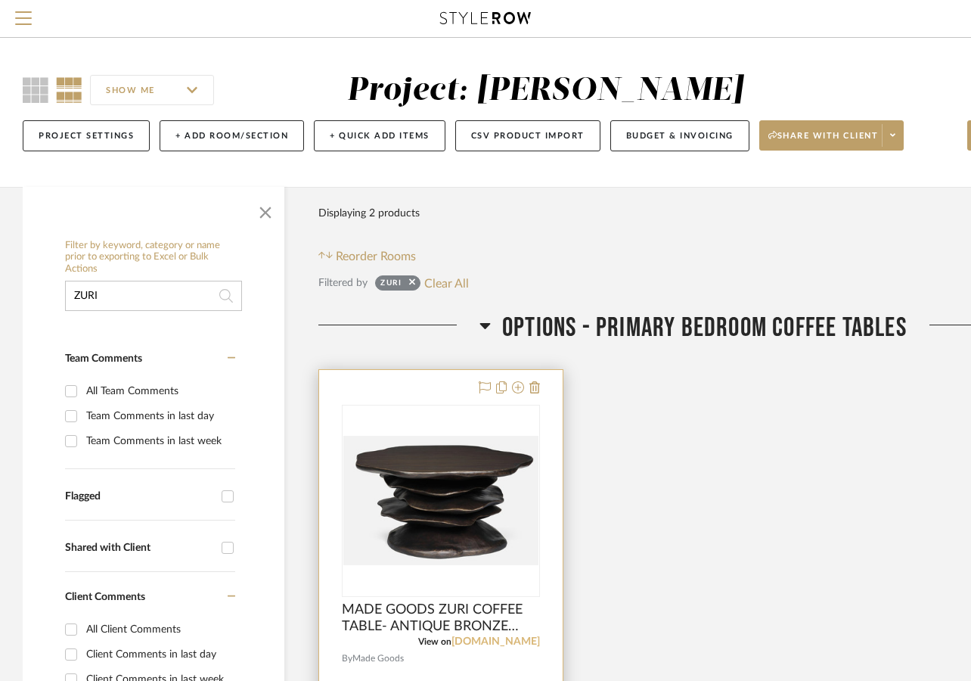
click at [503, 642] on link "[DOMAIN_NAME]" at bounding box center [495, 641] width 88 height 11
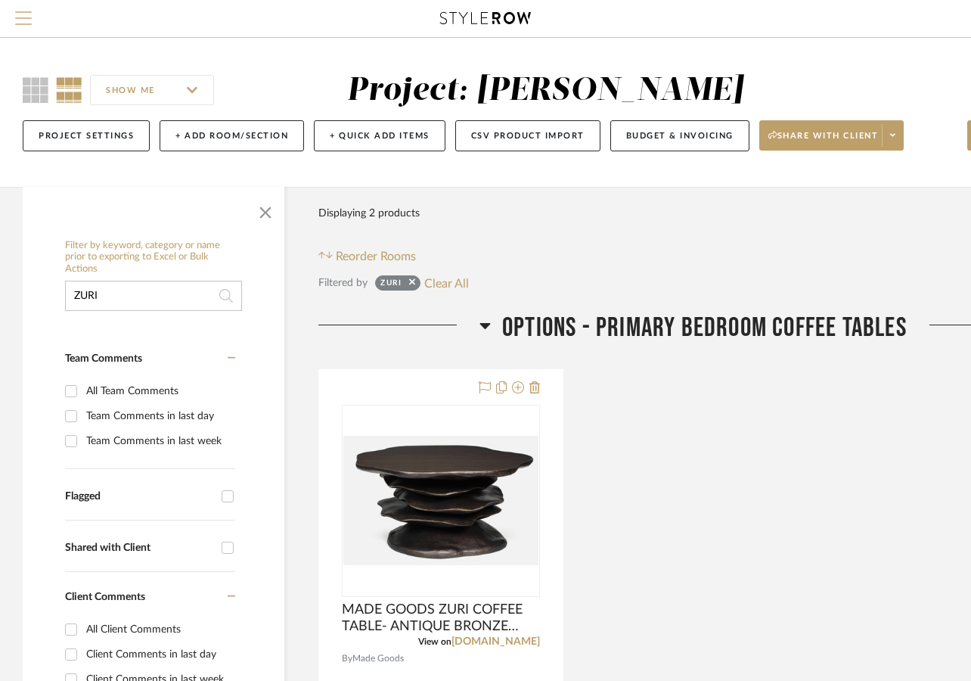
click at [22, 6] on button "Menu" at bounding box center [23, 18] width 47 height 37
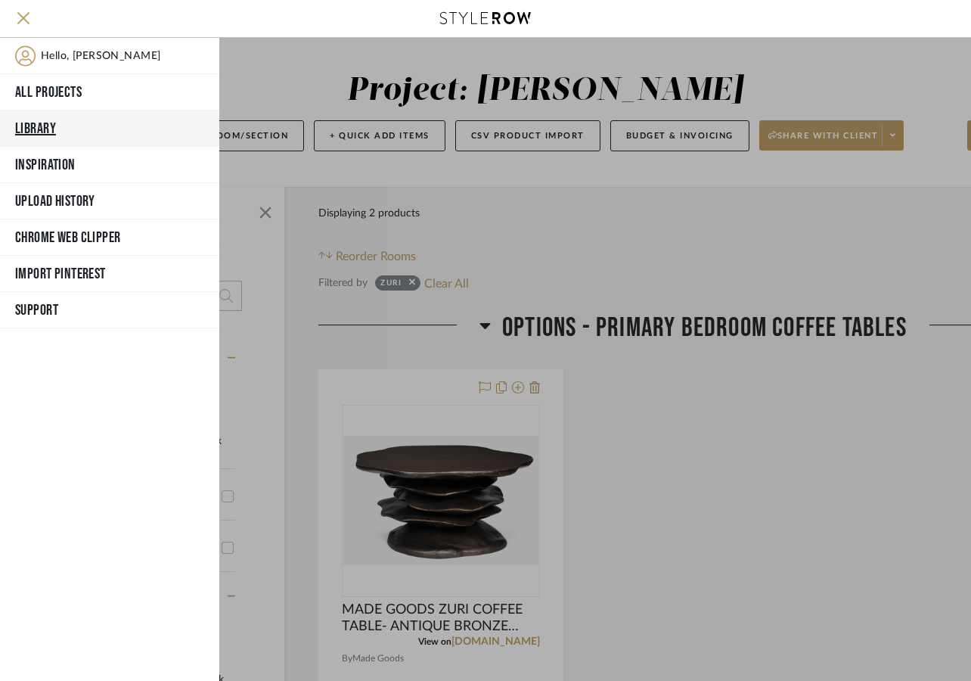
click at [43, 123] on button "Library" at bounding box center [109, 128] width 219 height 36
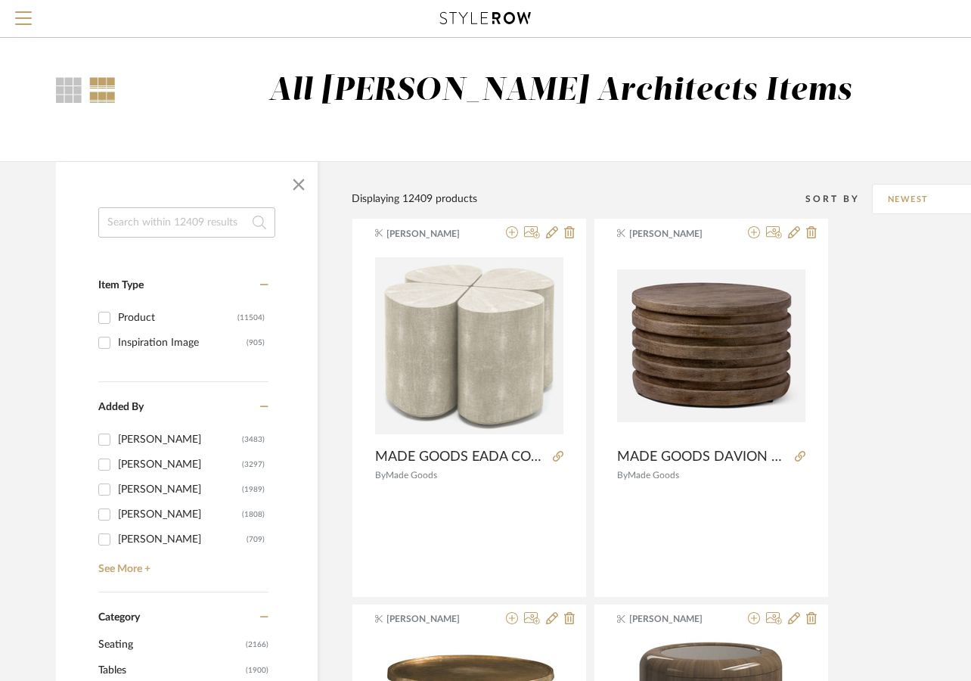
click at [147, 223] on input at bounding box center [186, 222] width 177 height 30
type input "GLASS TABLE"
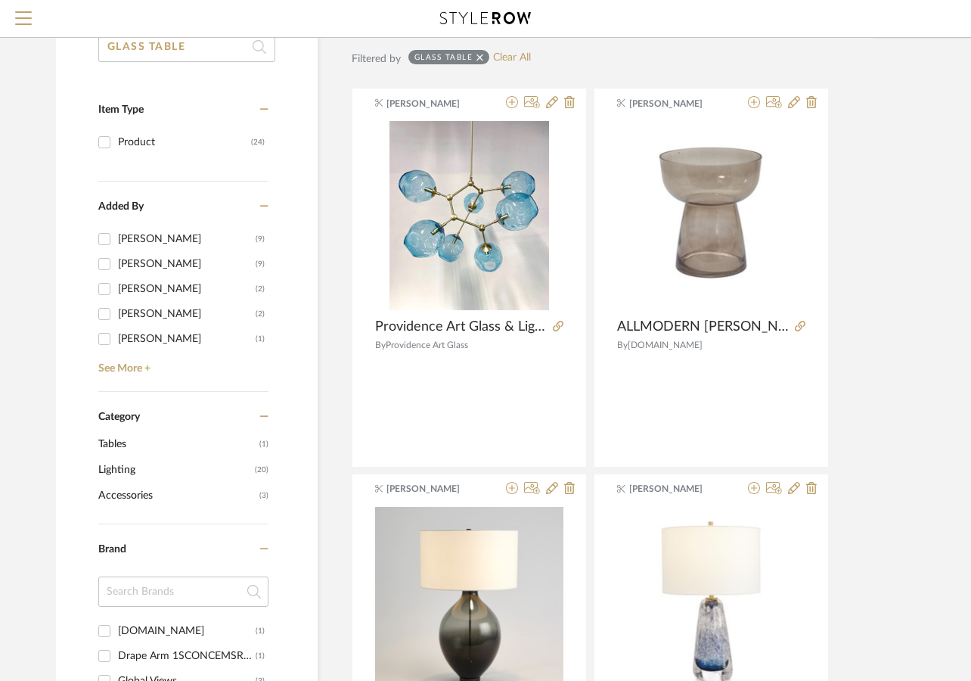
scroll to position [177, 0]
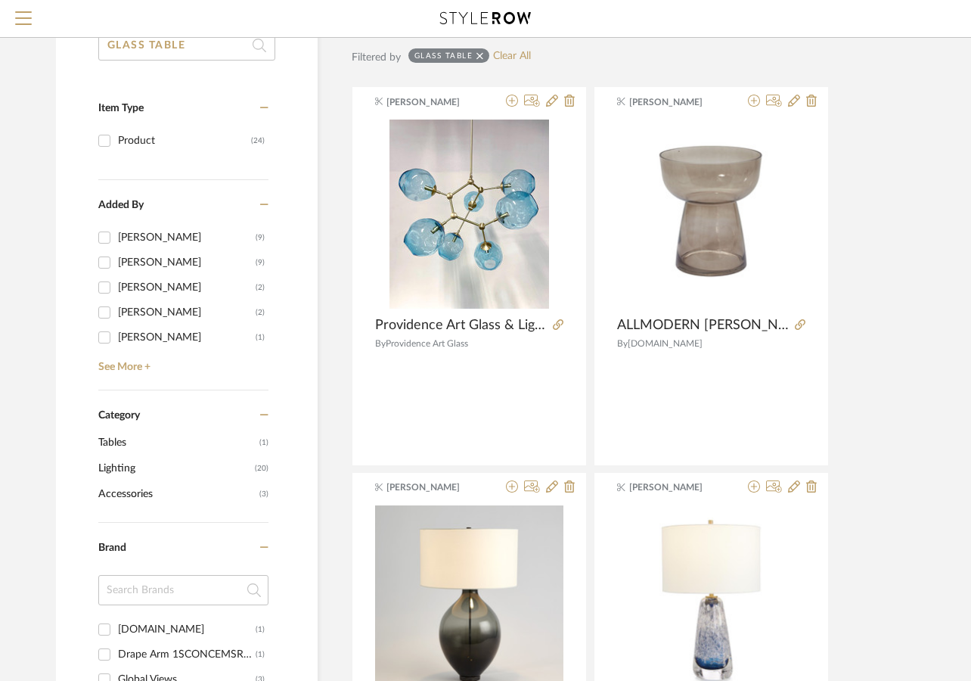
click at [227, 449] on span "Tables" at bounding box center [176, 443] width 157 height 26
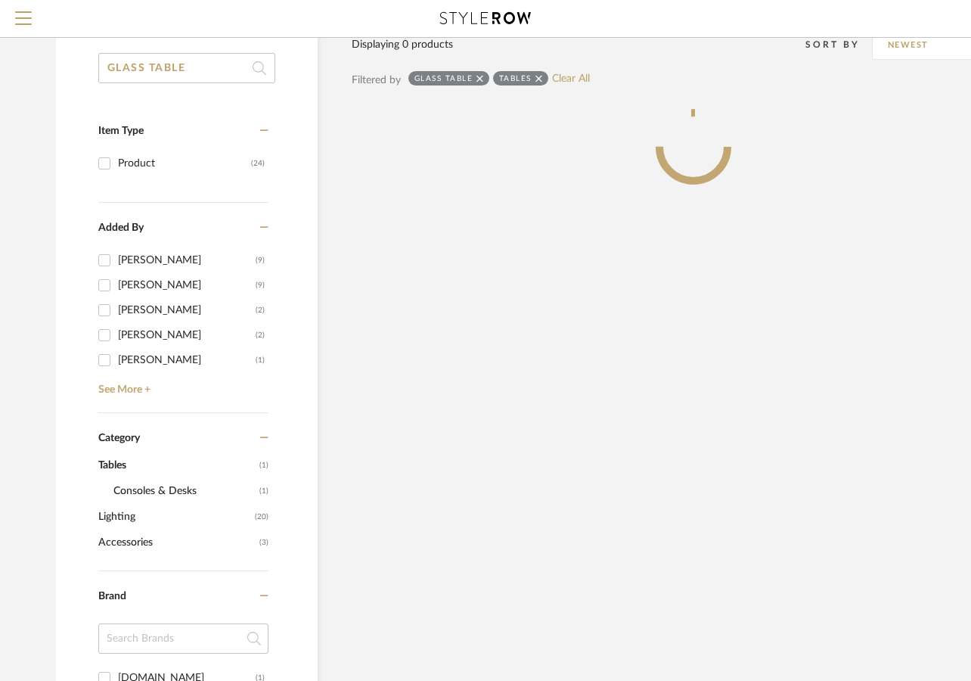
scroll to position [200, 0]
